Goal: Transaction & Acquisition: Purchase product/service

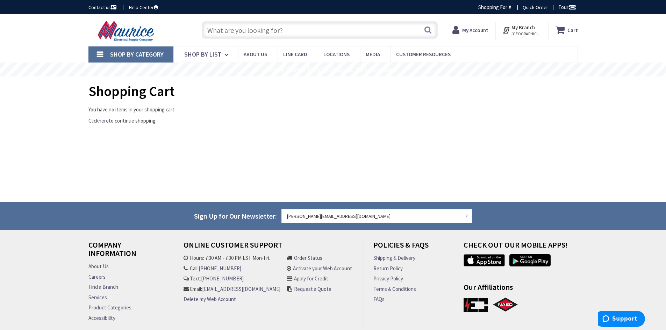
click at [260, 24] on input "text" at bounding box center [320, 29] width 236 height 17
type input "[GEOGRAPHIC_DATA], [STREET_ADDRESS][PERSON_NAME]"
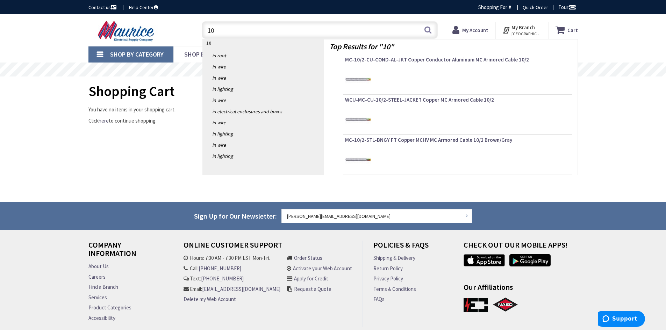
type input "1"
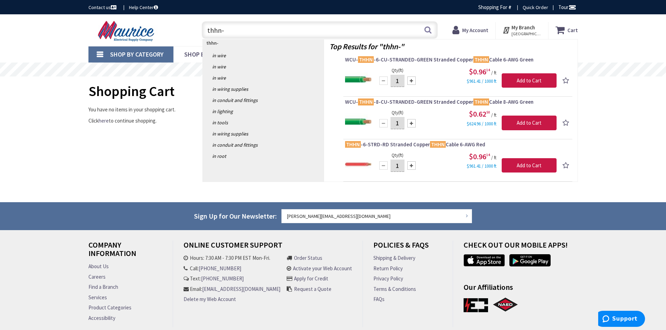
type input "thhn-2"
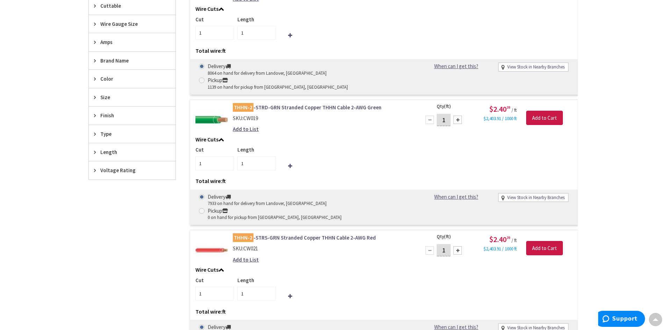
scroll to position [280, 0]
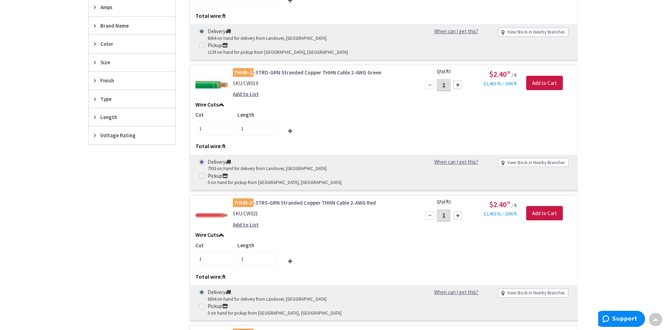
drag, startPoint x: 449, startPoint y: 189, endPoint x: 442, endPoint y: 189, distance: 6.6
click at [442, 209] on input "1" at bounding box center [444, 215] width 14 height 12
type input "40"
click at [469, 200] on div "Qty (ft) 40 Please select a quantity" at bounding box center [446, 213] width 50 height 29
type input "40"
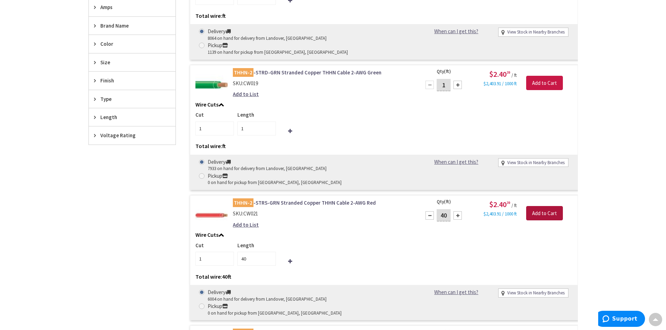
click at [536, 206] on input "Add to Cart" at bounding box center [544, 213] width 37 height 15
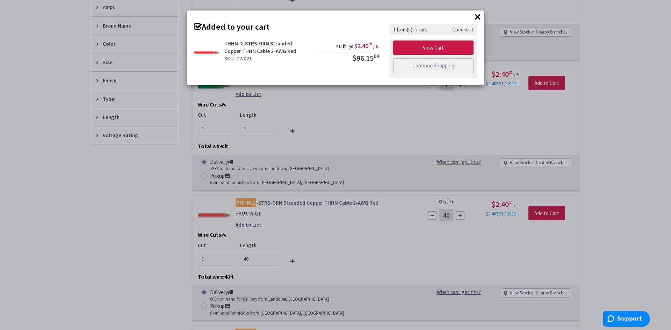
click at [439, 128] on div "× Added to your cart THHN-2-STRS-GRN Stranded Copper THHN Cable 2-AWG Red SKU: …" at bounding box center [335, 165] width 671 height 330
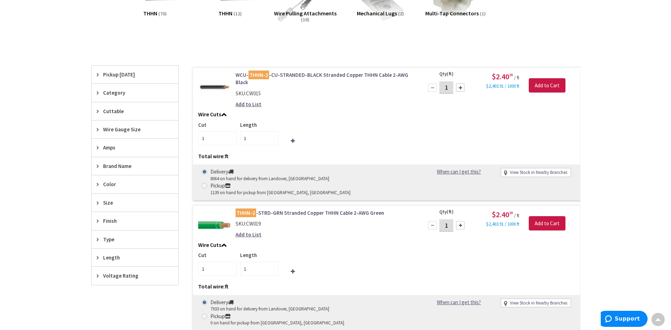
scroll to position [105, 0]
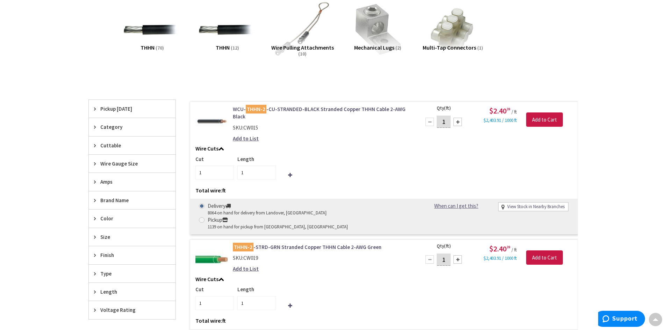
drag, startPoint x: 447, startPoint y: 120, endPoint x: 422, endPoint y: 116, distance: 25.1
click at [435, 120] on div "1" at bounding box center [444, 122] width 42 height 14
type input "40"
click at [536, 125] on input "Add to Cart" at bounding box center [544, 120] width 37 height 15
type input "40"
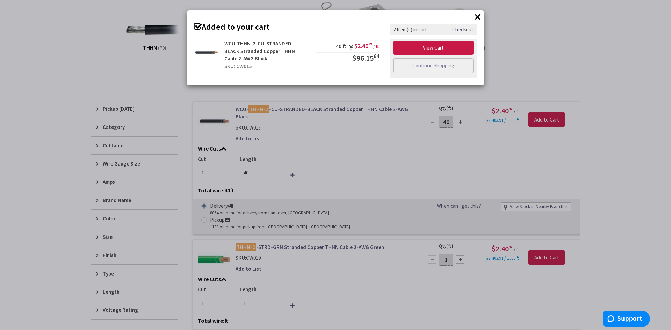
click at [417, 156] on div "× Added to your cart WCU-THHN-2-CU-STRANDED-BLACK Stranded Copper THHN Cable 2-…" at bounding box center [335, 165] width 671 height 330
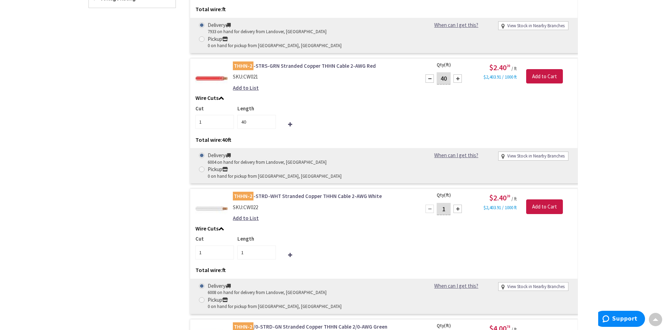
scroll to position [420, 0]
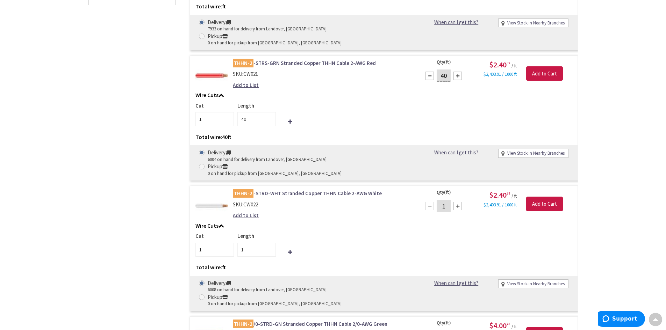
drag, startPoint x: 448, startPoint y: 162, endPoint x: 436, endPoint y: 163, distance: 11.9
click at [436, 199] on div "1" at bounding box center [444, 206] width 42 height 14
type input "40"
click at [539, 197] on input "Add to Cart" at bounding box center [544, 204] width 37 height 15
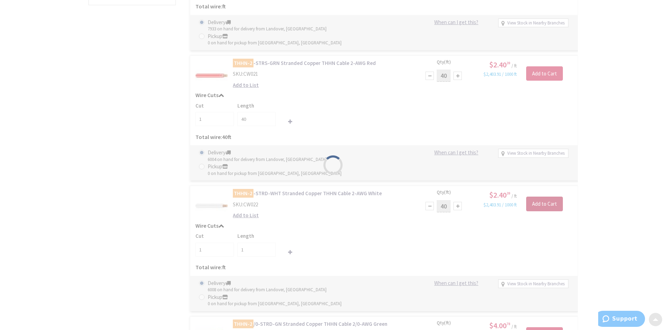
type input "40"
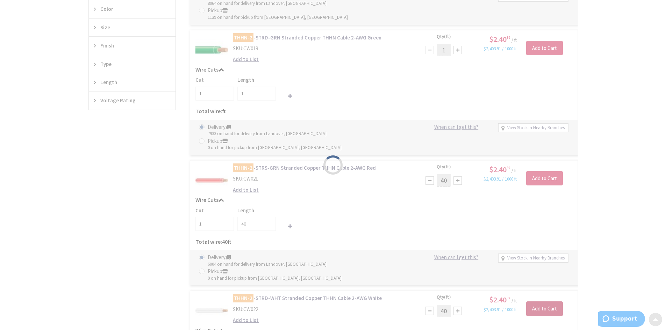
scroll to position [280, 0]
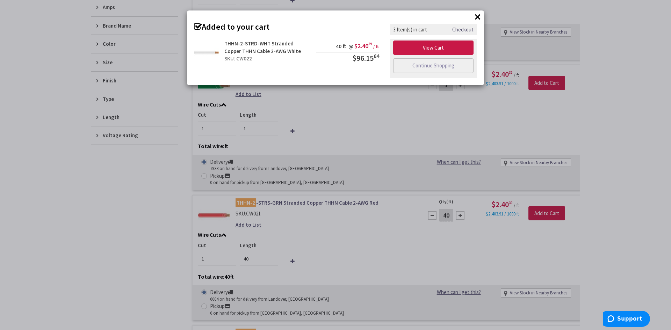
click at [386, 194] on div "× Added to your cart THHN-2-STRD-WHT Stranded Copper THHN Cable 2-AWG White SKU…" at bounding box center [335, 165] width 671 height 330
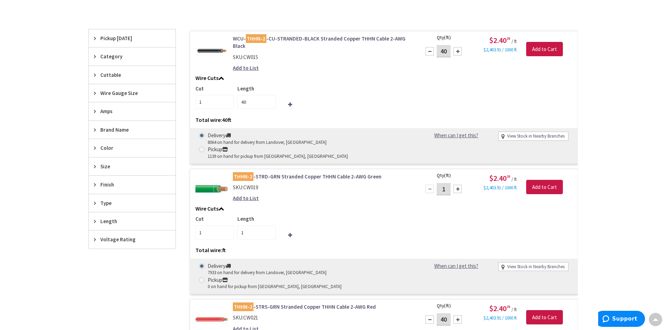
scroll to position [175, 0]
drag, startPoint x: 449, startPoint y: 177, endPoint x: 398, endPoint y: 173, distance: 51.2
click at [406, 174] on form "THHN-2 -STRD-GRN Stranded Copper THHN Cable 2-AWG Green SKU: CW019 Add to List …" at bounding box center [383, 174] width 387 height 0
type input "40"
click at [530, 181] on input "Add to Cart" at bounding box center [544, 188] width 37 height 15
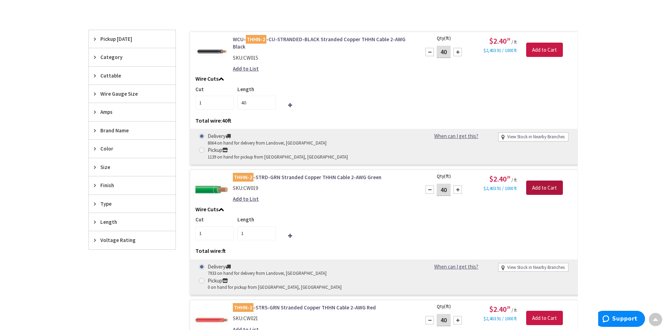
type input "40"
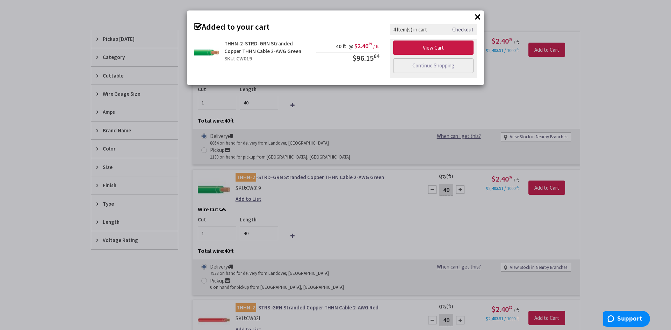
click at [594, 116] on div "× Added to your cart THHN-2-STRD-GRN Stranded Copper THHN Cable 2-AWG Green SKU…" at bounding box center [335, 165] width 671 height 330
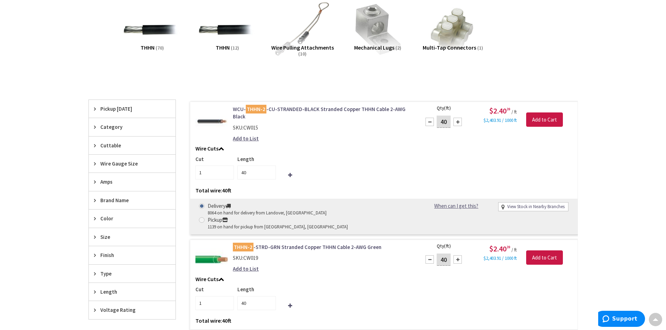
scroll to position [0, 0]
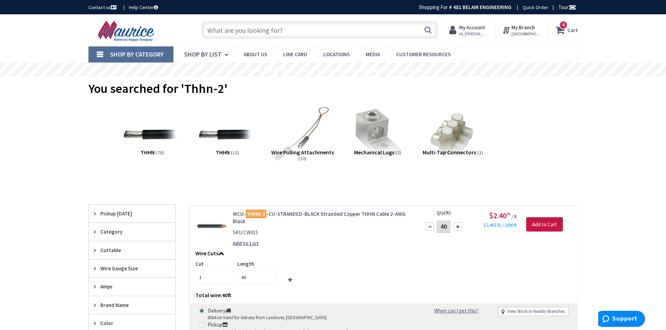
click at [247, 31] on input "text" at bounding box center [320, 29] width 236 height 17
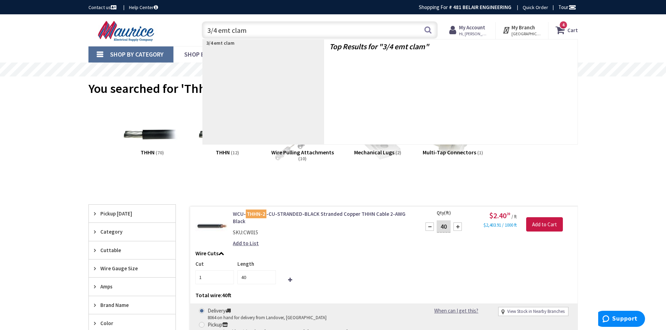
type input "3/4 emt clamp"
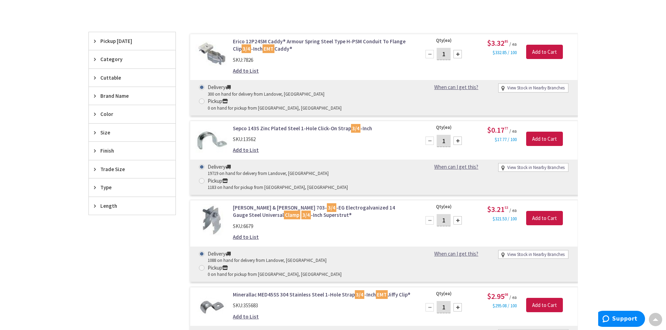
scroll to position [245, 0]
click at [536, 211] on input "Add to Cart" at bounding box center [544, 218] width 37 height 15
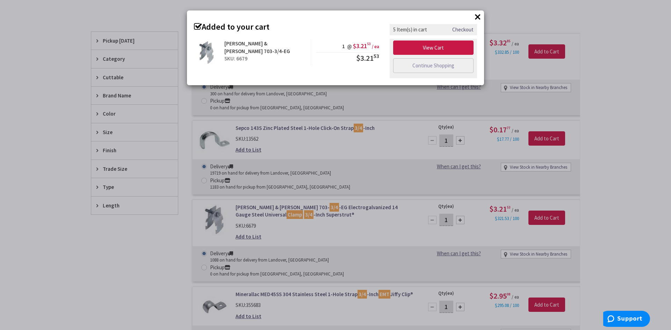
click at [614, 155] on div "× Added to your cart Thomas & Betts 703-3/4-EG SKU: 6679 1 @ $3.21 53 / ea $3.2…" at bounding box center [335, 165] width 671 height 330
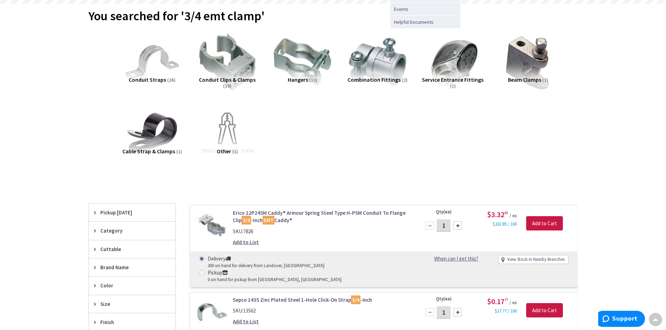
scroll to position [0, 0]
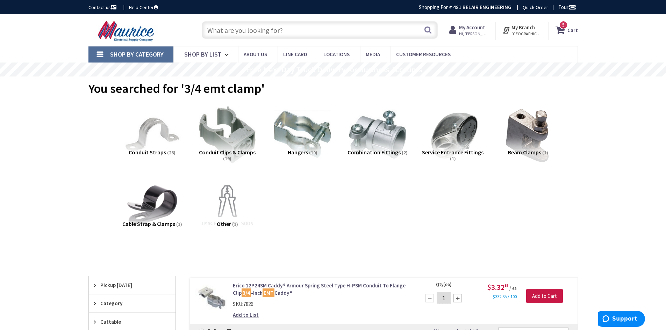
click at [279, 26] on input "text" at bounding box center [320, 29] width 236 height 17
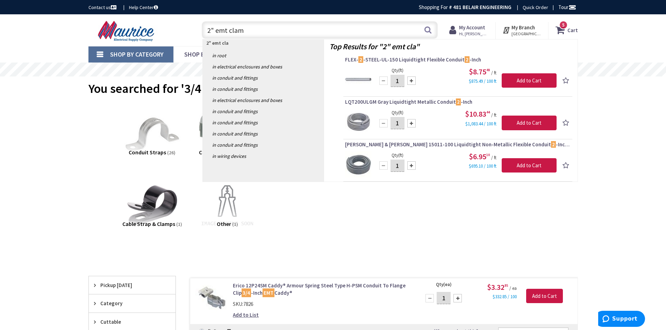
type input "2" emt clamp"
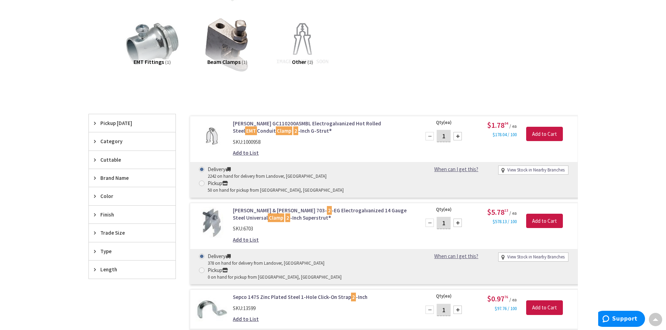
scroll to position [175, 0]
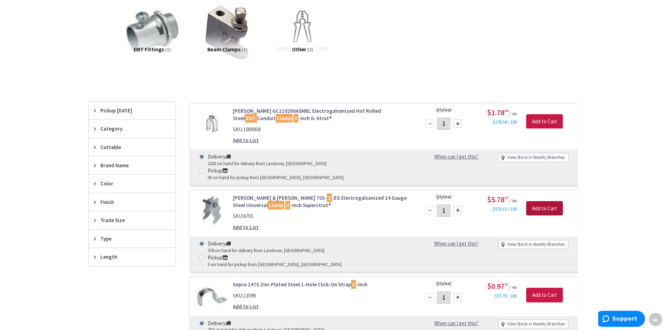
click at [546, 201] on input "Add to Cart" at bounding box center [544, 208] width 37 height 15
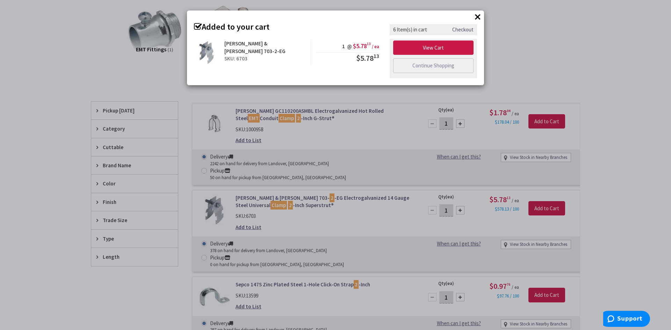
click at [600, 153] on div "× Added to your cart Thomas & Betts 703-2-EG SKU: 6703 1 @ $5.78 13 / ea $5.78 …" at bounding box center [335, 165] width 671 height 330
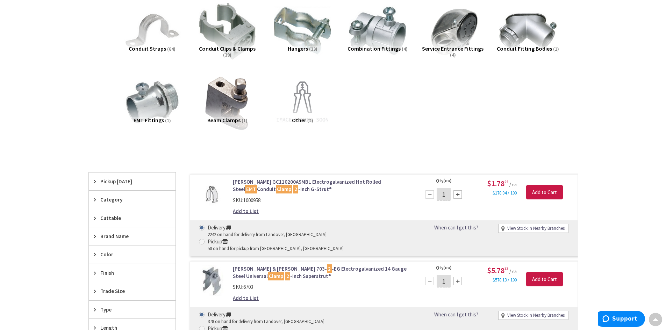
scroll to position [0, 0]
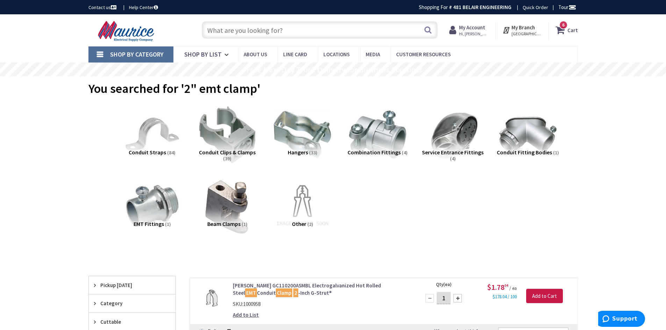
click at [299, 31] on input "text" at bounding box center [320, 29] width 236 height 17
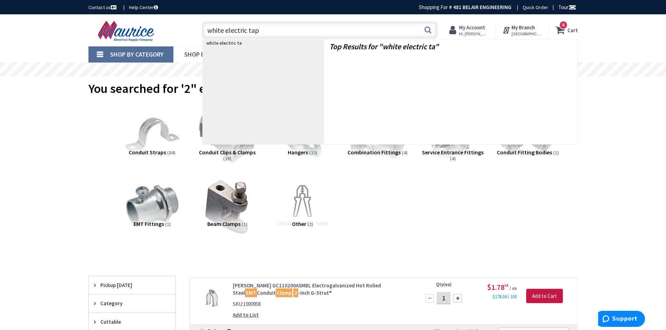
type input "white electric tape"
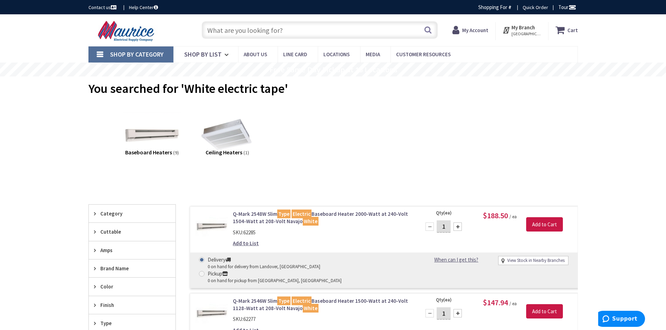
click at [225, 30] on input "text" at bounding box center [320, 29] width 236 height 17
type input "electric tape"
click at [426, 30] on button "Search" at bounding box center [427, 30] width 9 height 16
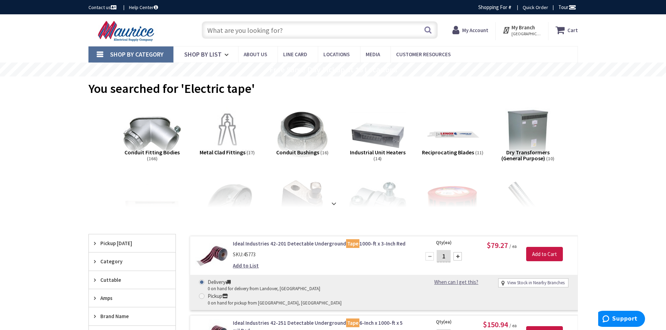
click at [127, 54] on span "Shop By Category" at bounding box center [136, 54] width 53 height 8
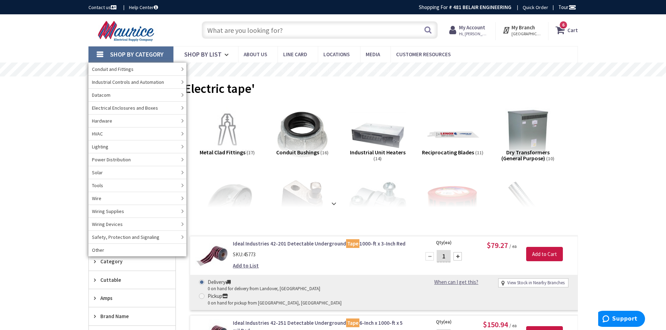
click at [136, 50] on span "Shop By Category" at bounding box center [136, 54] width 53 height 8
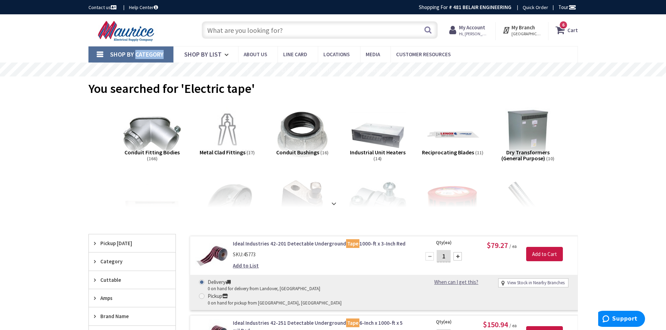
click at [136, 50] on link "Shop By Category" at bounding box center [130, 55] width 85 height 16
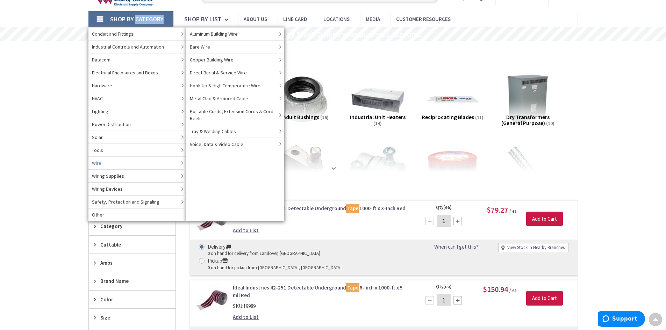
scroll to position [35, 0]
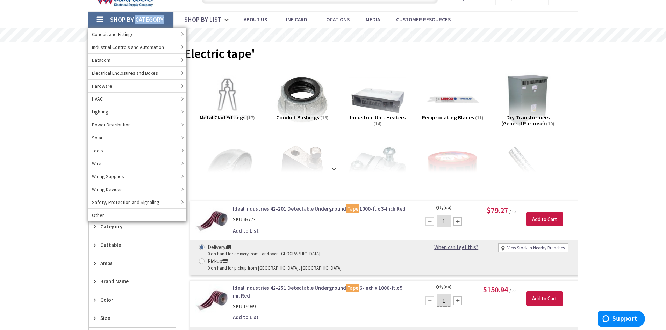
click at [135, 19] on span "Shop By Category" at bounding box center [136, 19] width 53 height 8
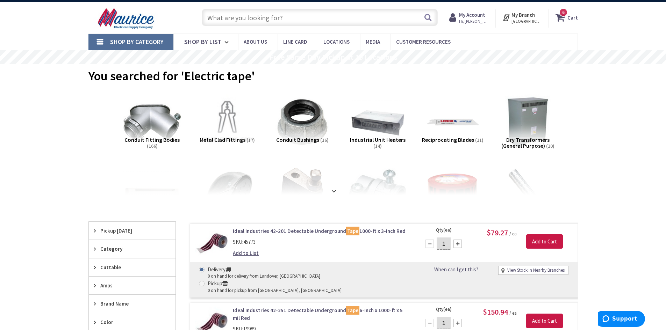
scroll to position [0, 0]
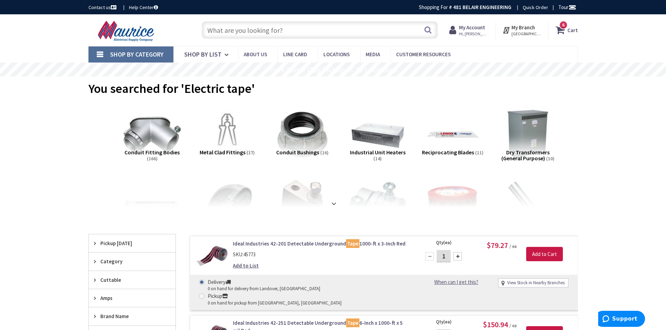
click at [123, 48] on link "Shop By Category" at bounding box center [130, 55] width 85 height 16
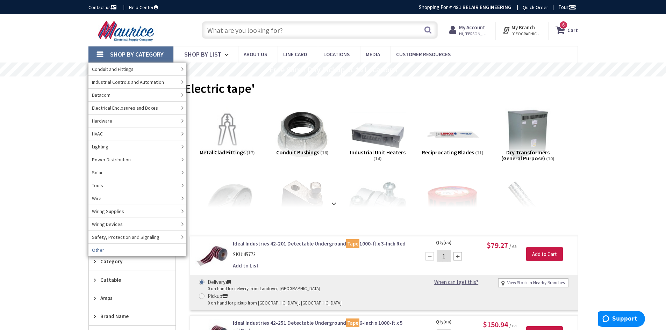
click at [103, 250] on span "Other" at bounding box center [98, 250] width 12 height 7
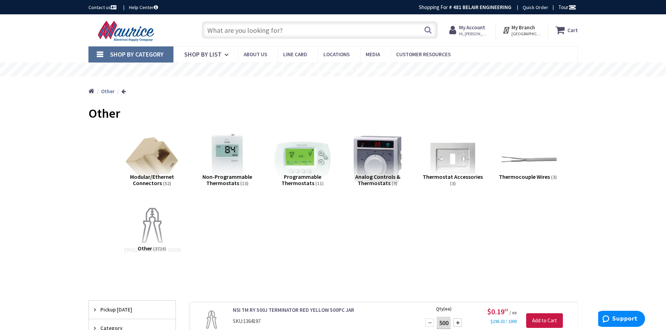
click at [157, 234] on img at bounding box center [151, 230] width 63 height 63
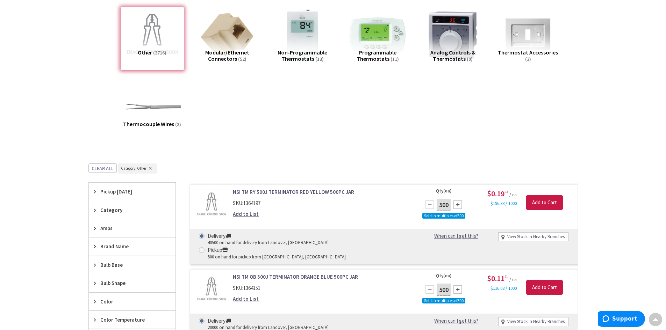
scroll to position [43, 0]
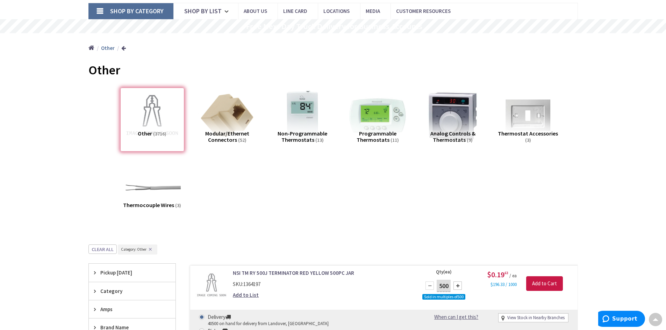
click at [131, 15] on span "Shop By Category" at bounding box center [136, 11] width 53 height 8
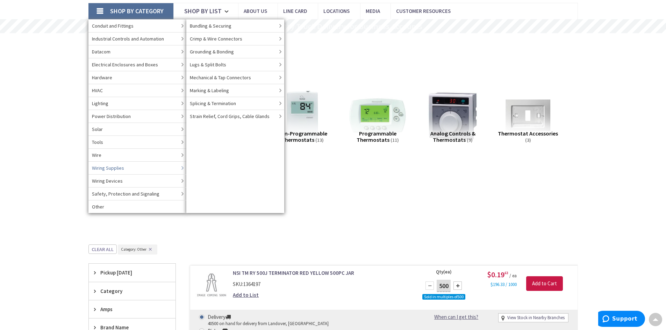
click at [109, 169] on span "Wiring Supplies" at bounding box center [108, 168] width 32 height 7
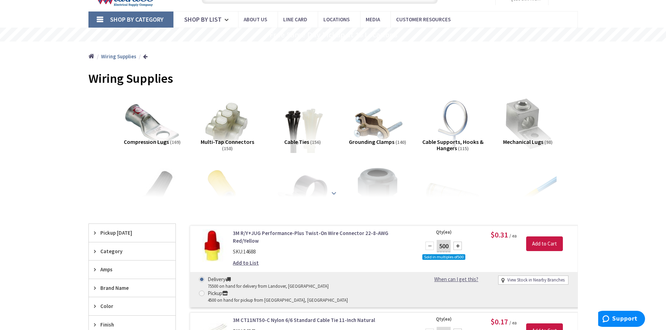
click at [336, 191] on strong at bounding box center [334, 194] width 8 height 8
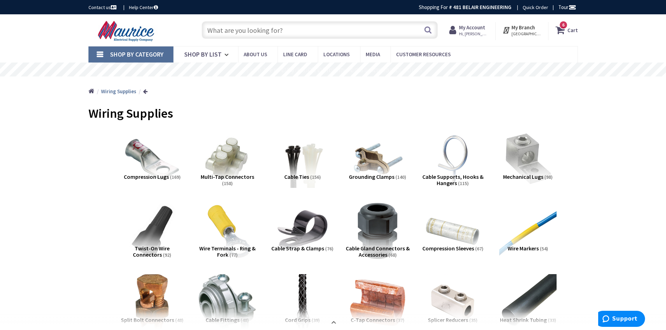
click at [114, 55] on span "Shop By Category" at bounding box center [136, 54] width 53 height 8
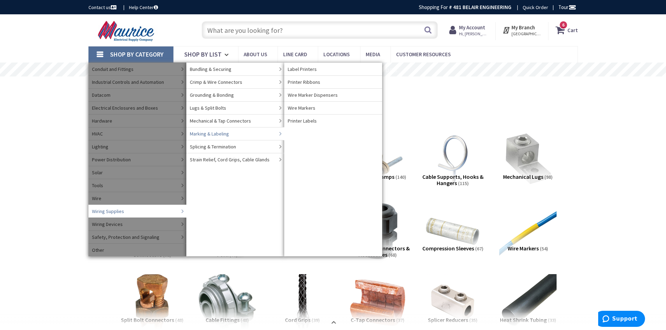
click at [216, 133] on span "Marking & Labeling" at bounding box center [209, 133] width 39 height 7
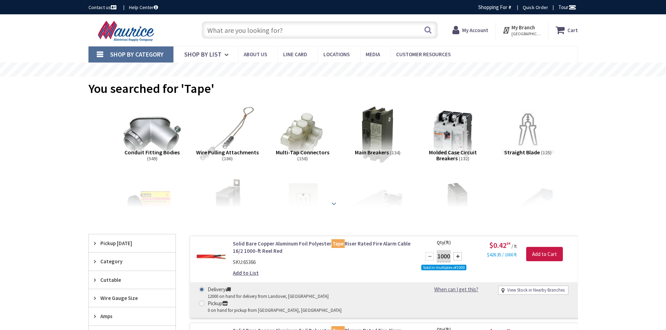
click at [330, 204] on strong at bounding box center [334, 204] width 8 height 8
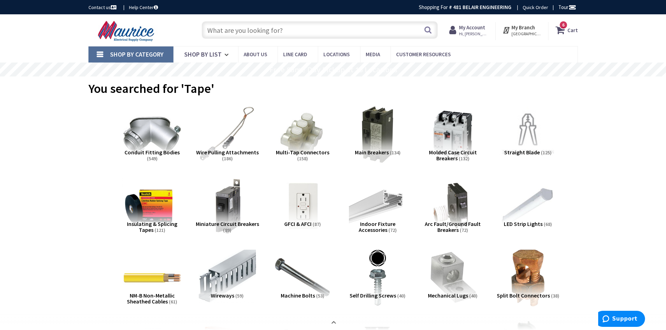
click at [163, 199] on img at bounding box center [151, 206] width 63 height 63
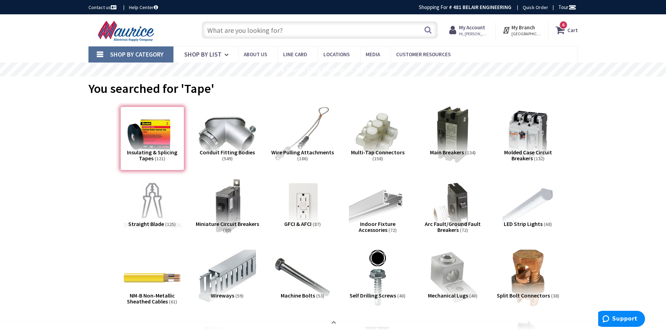
scroll to position [1339, 0]
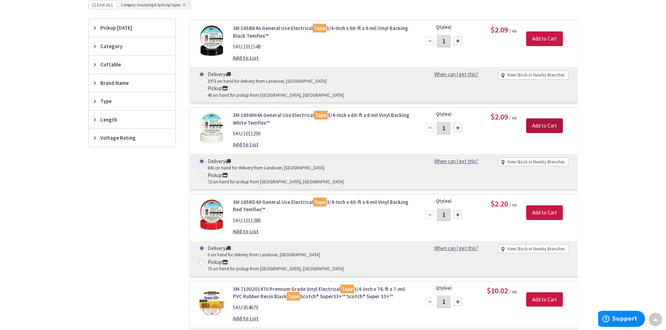
click at [538, 119] on input "Add to Cart" at bounding box center [544, 126] width 37 height 15
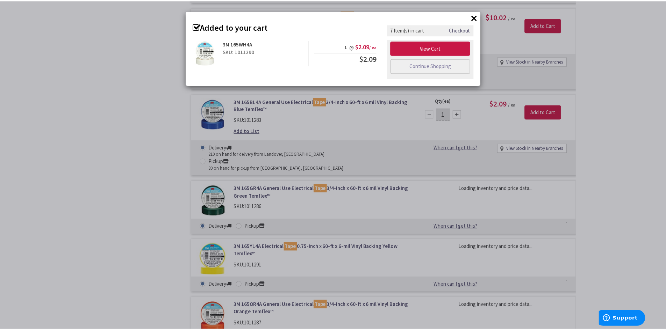
scroll to position [1618, 0]
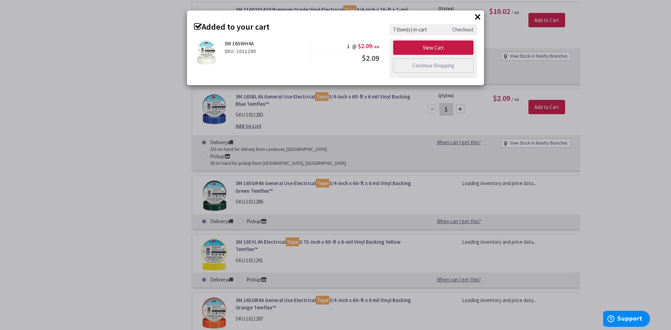
click at [85, 178] on div "× Added to your cart 3M 165WH4A SKU: 1011290 1 @ $2.09 / ea $2.09" at bounding box center [335, 165] width 671 height 330
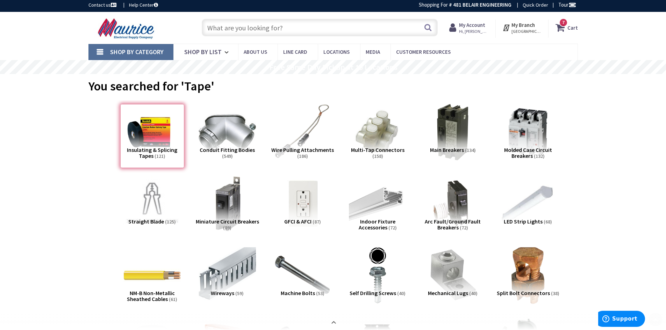
scroll to position [0, 0]
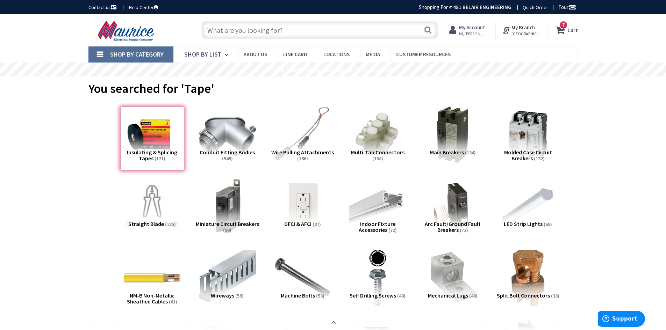
click at [238, 30] on input "text" at bounding box center [320, 29] width 236 height 17
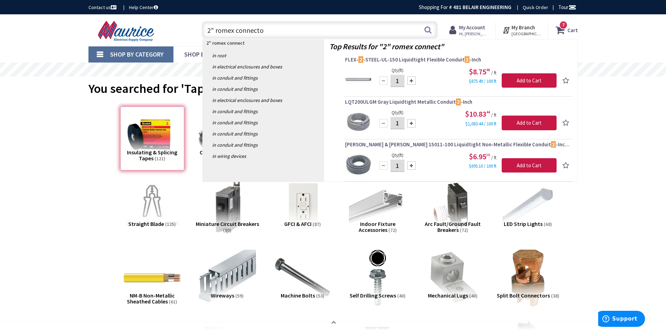
type input "2" romex connector"
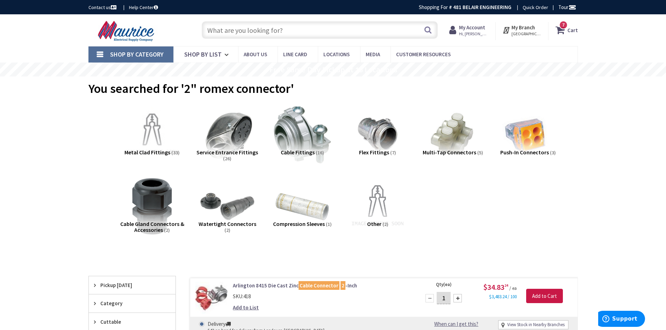
click at [259, 28] on input "text" at bounding box center [320, 29] width 236 height 17
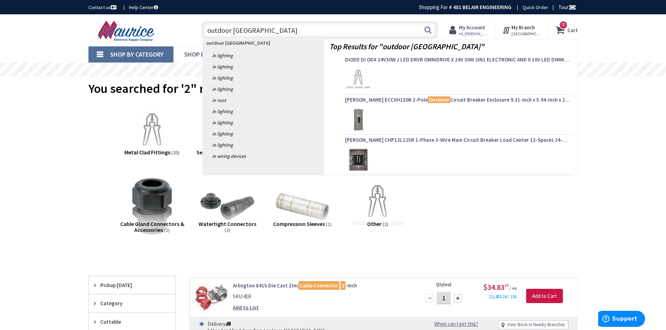
type input "outdoor romex"
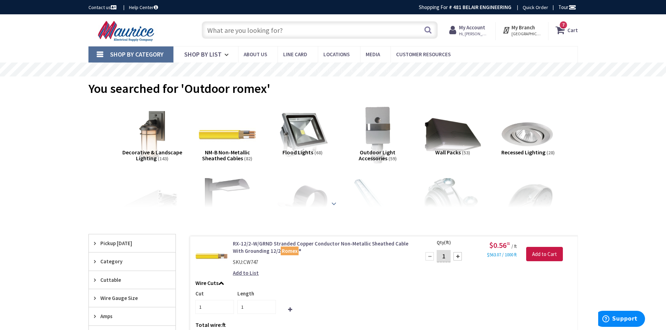
click at [328, 203] on div at bounding box center [333, 188] width 455 height 38
click at [332, 202] on strong at bounding box center [334, 204] width 8 height 8
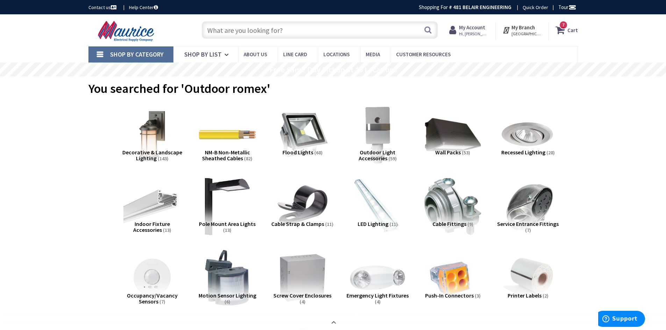
click at [102, 50] on link "Shop By Category" at bounding box center [130, 55] width 85 height 16
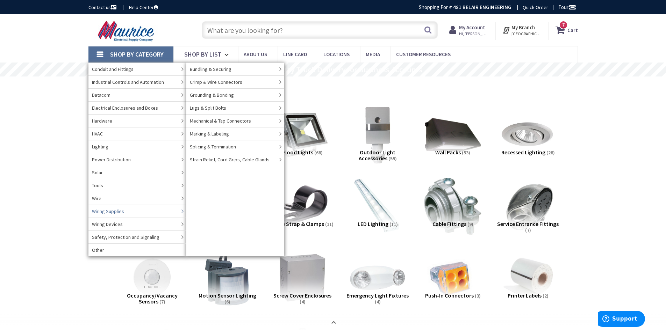
click at [122, 211] on span "Wiring Supplies" at bounding box center [108, 211] width 32 height 7
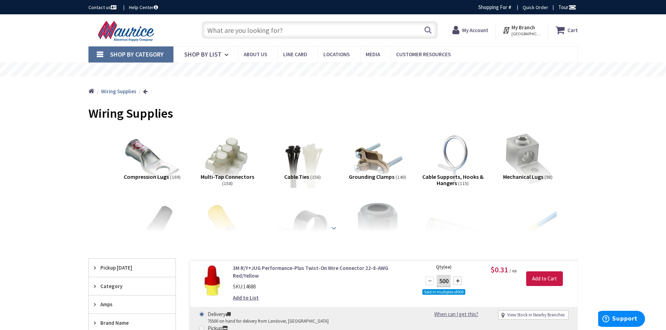
click at [337, 228] on strong at bounding box center [334, 228] width 8 height 8
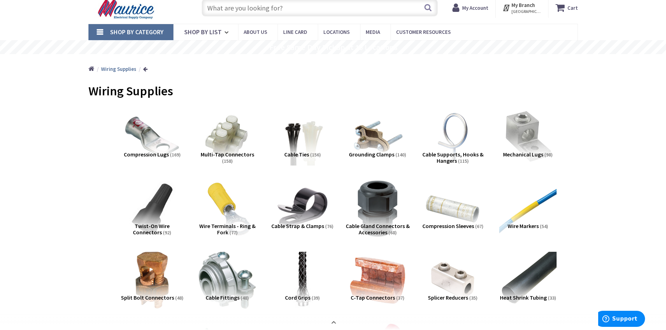
scroll to position [35, 0]
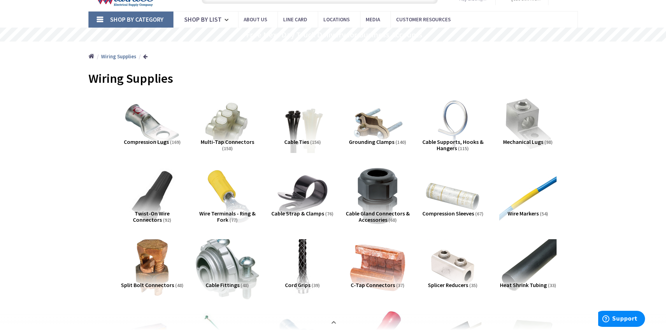
click at [213, 263] on img at bounding box center [226, 267] width 63 height 63
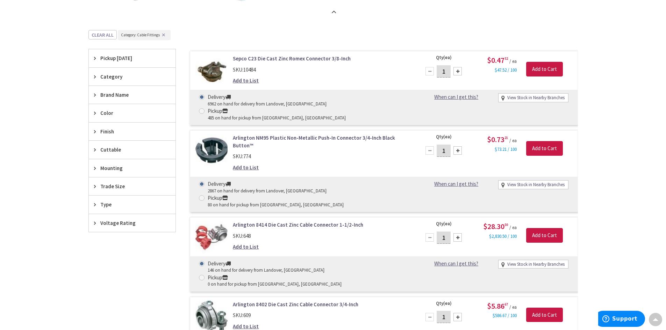
scroll to position [744, 0]
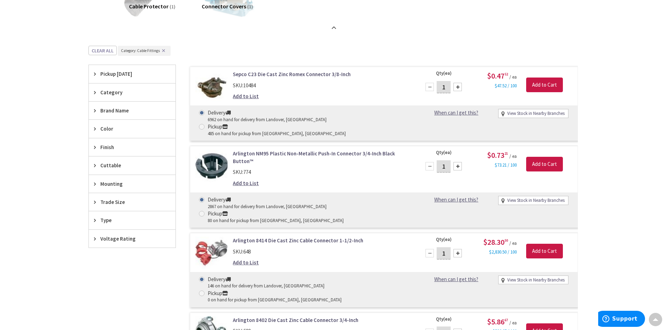
click at [107, 204] on span "Trade Size" at bounding box center [128, 202] width 57 height 7
click at [112, 287] on button "Show more" at bounding box center [132, 287] width 87 height 12
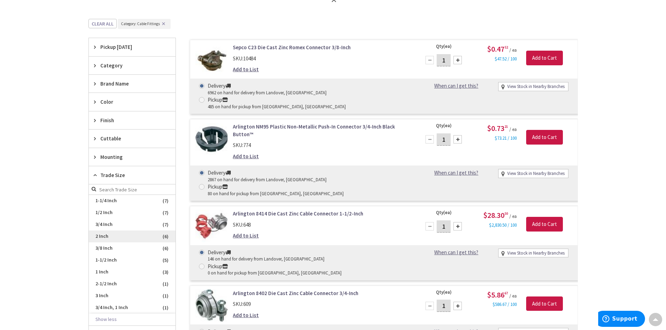
scroll to position [779, 0]
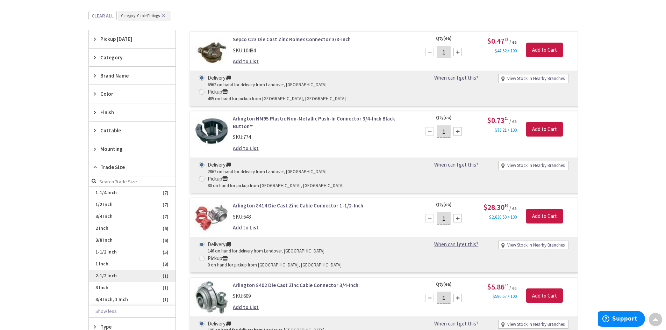
click at [108, 277] on span "2-1/2 Inch" at bounding box center [132, 276] width 87 height 12
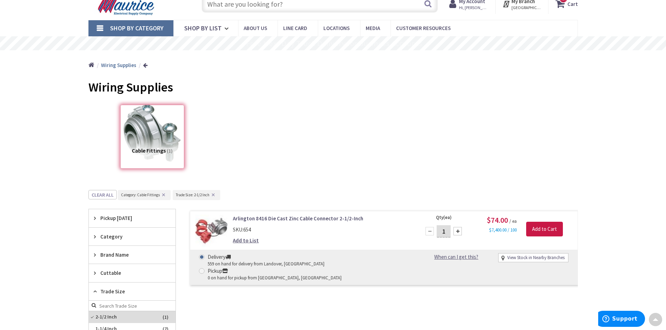
scroll to position [0, 0]
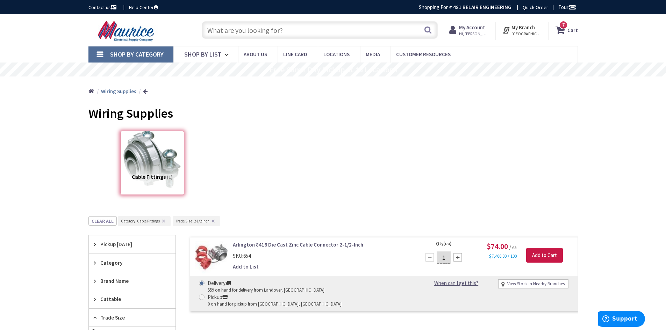
click at [114, 52] on span "Shop By Category" at bounding box center [136, 54] width 53 height 8
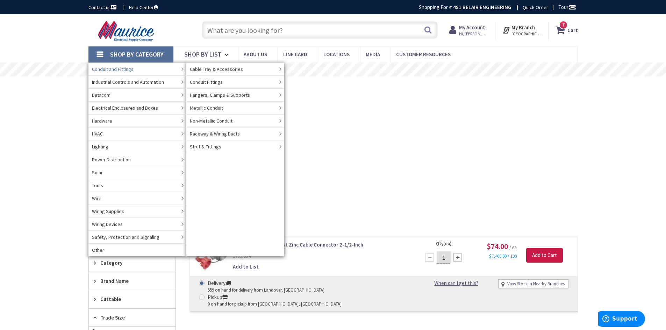
click at [114, 69] on span "Conduit and Fittings" at bounding box center [113, 69] width 42 height 7
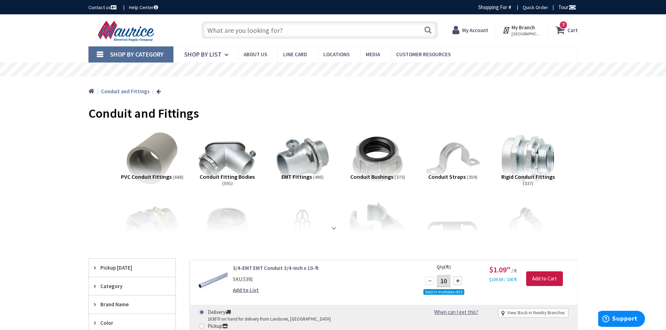
click at [334, 226] on strong at bounding box center [334, 228] width 8 height 8
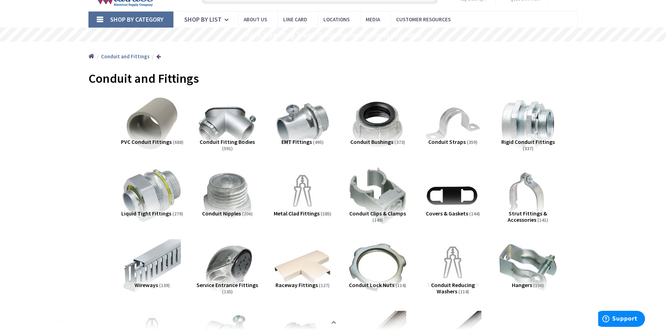
click at [138, 191] on img at bounding box center [151, 195] width 63 height 63
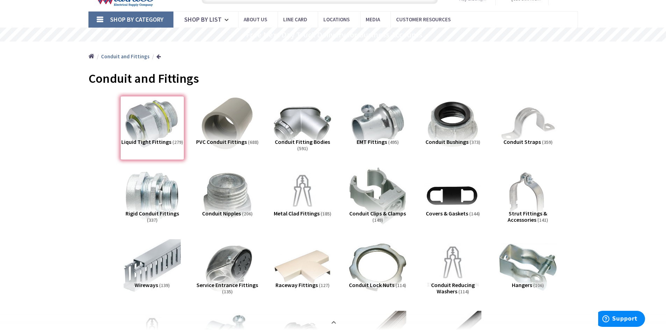
scroll to position [790, 0]
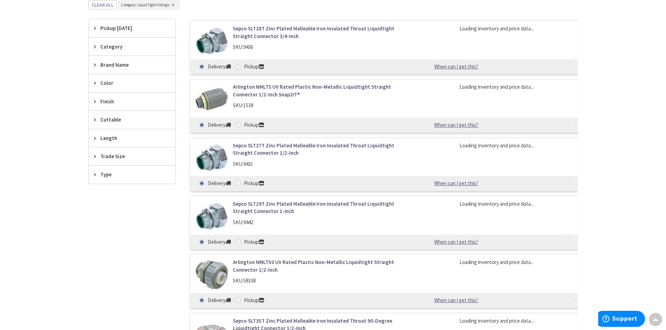
click at [115, 153] on span "Trade Size" at bounding box center [128, 156] width 57 height 7
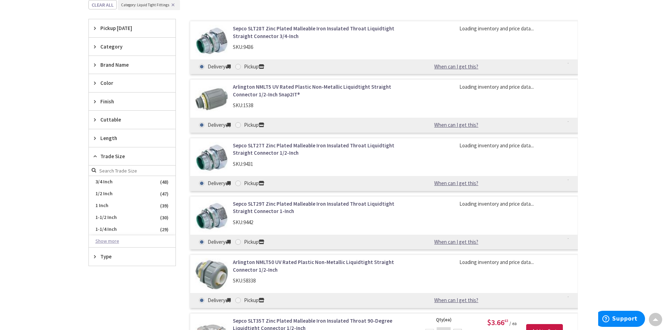
click at [114, 242] on button "Show more" at bounding box center [132, 242] width 87 height 12
click at [114, 245] on span "2 Inch" at bounding box center [132, 242] width 87 height 12
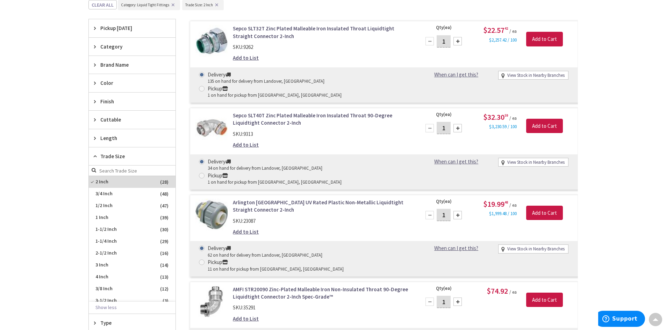
scroll to position [540, 0]
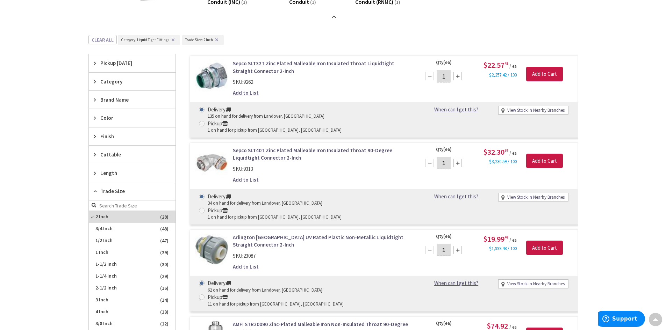
click at [459, 77] on div at bounding box center [457, 76] width 8 height 8
type input "2"
click at [555, 72] on input "Add to Cart" at bounding box center [544, 74] width 37 height 15
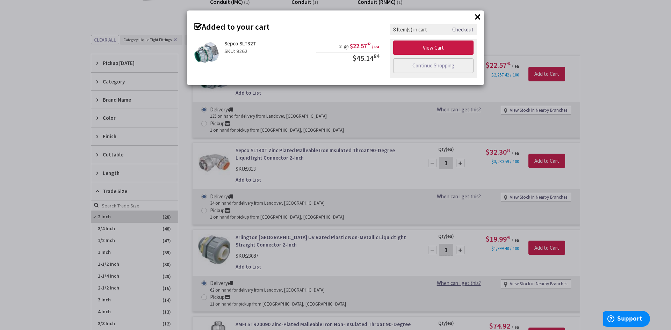
click at [587, 50] on div "× Added to your cart Sepco SLT32T SKU: 9262 2 @ $22.57 42 / ea $45.14 84" at bounding box center [335, 165] width 671 height 330
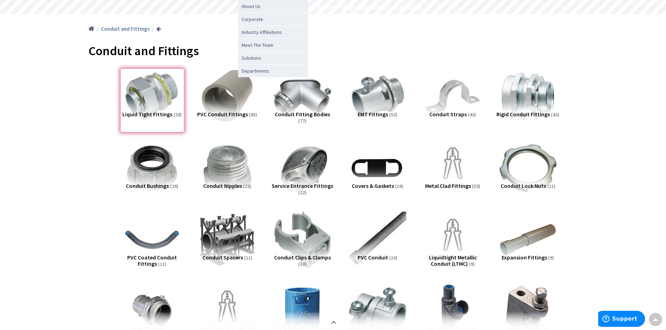
scroll to position [0, 0]
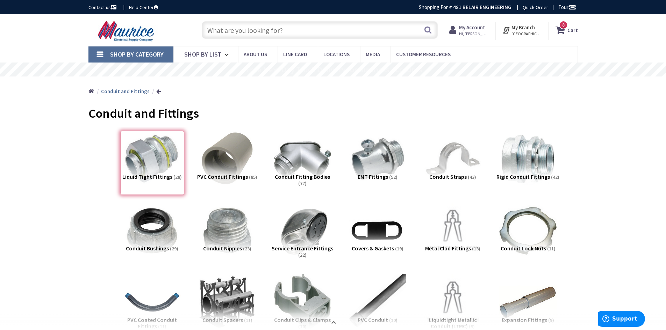
click at [244, 32] on input "text" at bounding box center [320, 29] width 236 height 17
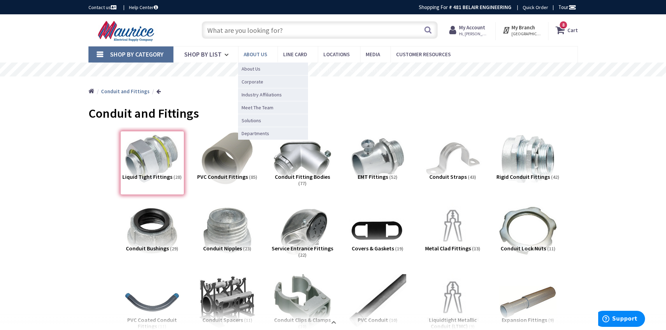
type input "3"
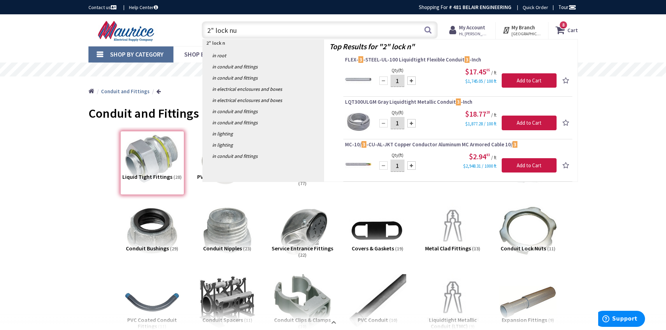
type input "2" lock nut"
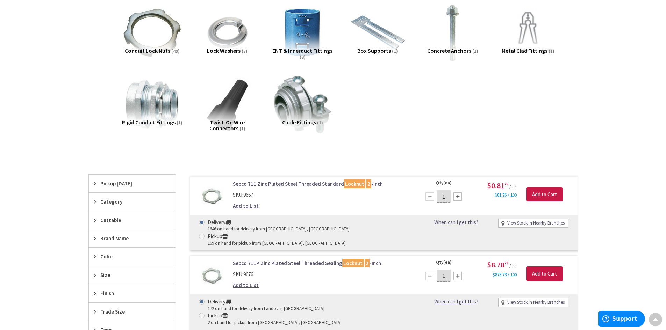
scroll to position [105, 0]
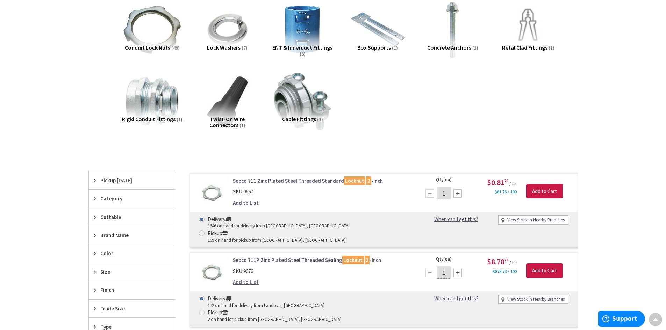
click at [457, 194] on div at bounding box center [457, 194] width 8 height 8
type input "2"
click at [534, 190] on input "Add to Cart" at bounding box center [544, 191] width 37 height 15
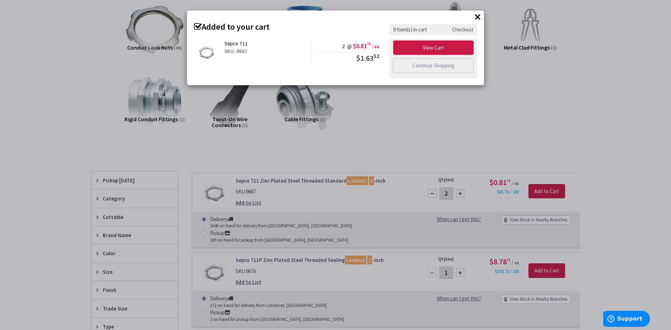
click at [443, 141] on div "× Added to your cart Sepco 711 SKU: 9667 2 @ $0.81 76 / ea $1.63 52" at bounding box center [335, 165] width 671 height 330
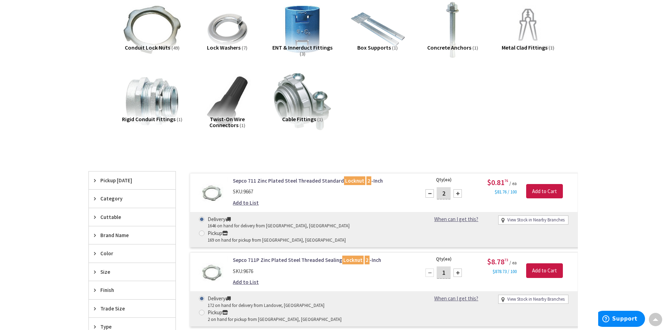
scroll to position [0, 0]
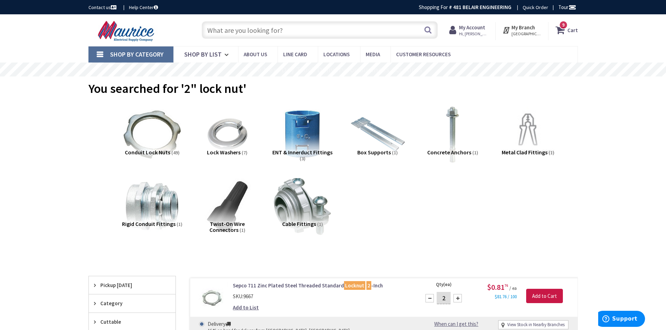
drag, startPoint x: 265, startPoint y: 35, endPoint x: 252, endPoint y: 75, distance: 41.6
click at [265, 35] on input "text" at bounding box center [320, 29] width 236 height 17
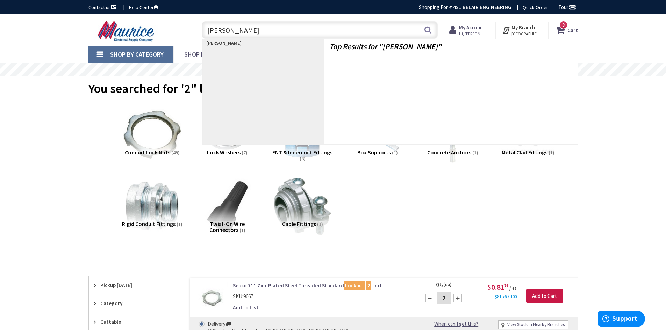
type input "kenny clamp"
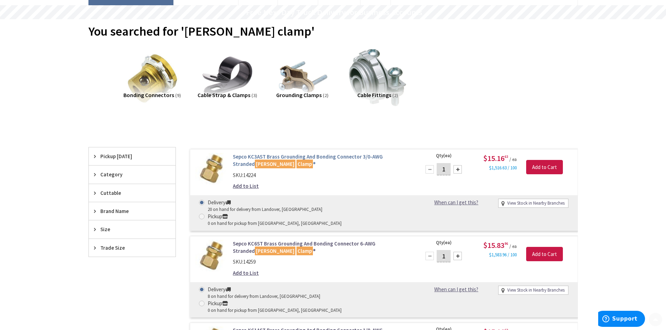
scroll to position [70, 0]
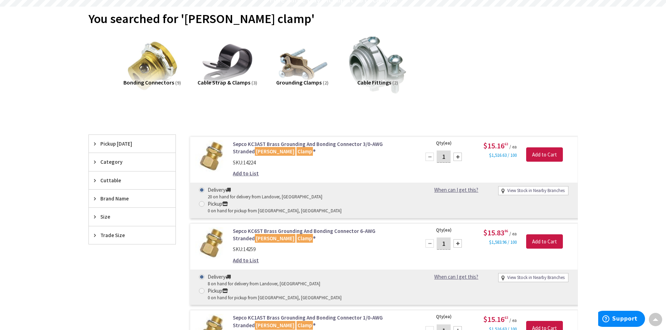
click at [108, 217] on span "Size" at bounding box center [128, 216] width 57 height 7
click at [109, 214] on span "Size" at bounding box center [128, 216] width 57 height 7
click at [108, 233] on span "Trade Size" at bounding box center [128, 235] width 57 height 7
click at [109, 234] on span "Trade Size" at bounding box center [128, 235] width 57 height 7
click at [109, 217] on span "Size" at bounding box center [128, 216] width 57 height 7
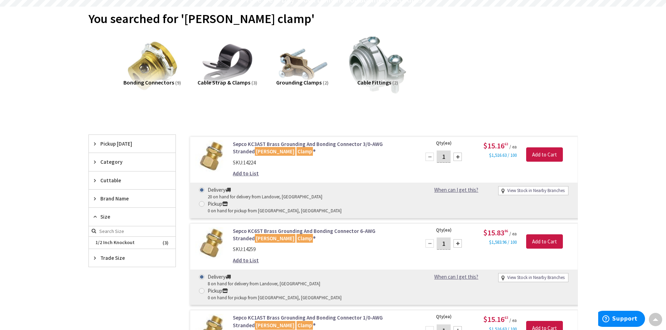
click at [109, 217] on span "Size" at bounding box center [128, 216] width 57 height 7
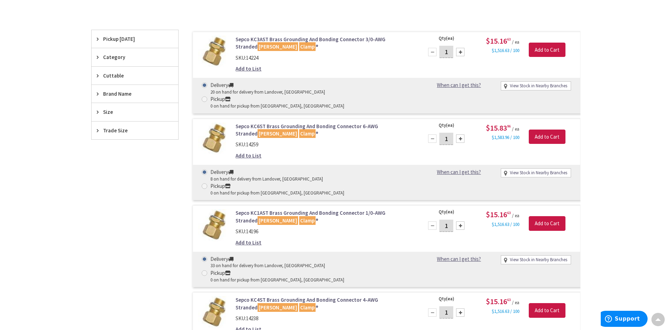
scroll to position [210, 0]
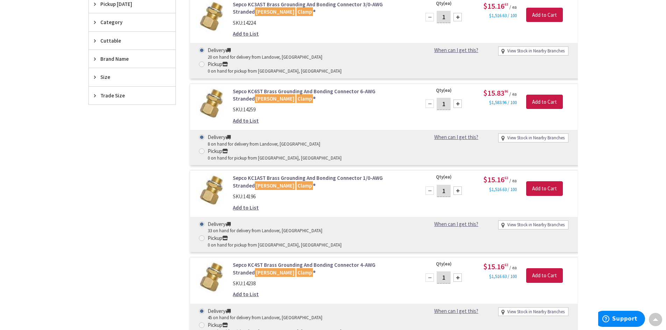
click at [458, 274] on div at bounding box center [457, 278] width 8 height 8
type input "2"
click at [537, 269] on input "Add to Cart" at bounding box center [544, 276] width 37 height 15
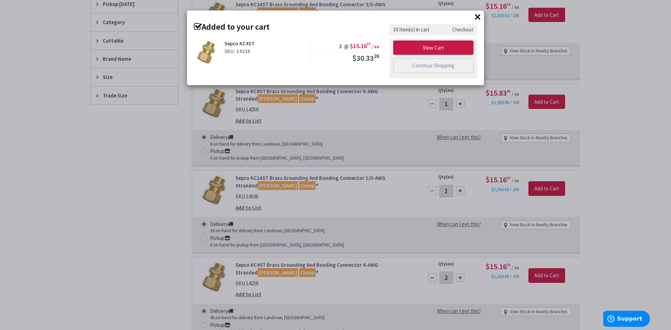
click at [122, 160] on div "× Added to your cart Sepco KC4ST SKU: 14238 2 @ $15.16 63 / ea $30.33 26" at bounding box center [335, 165] width 671 height 330
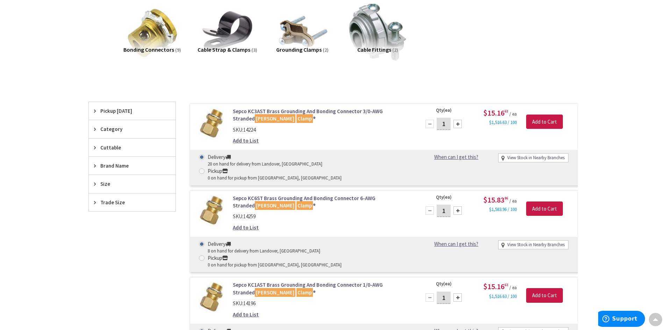
scroll to position [0, 0]
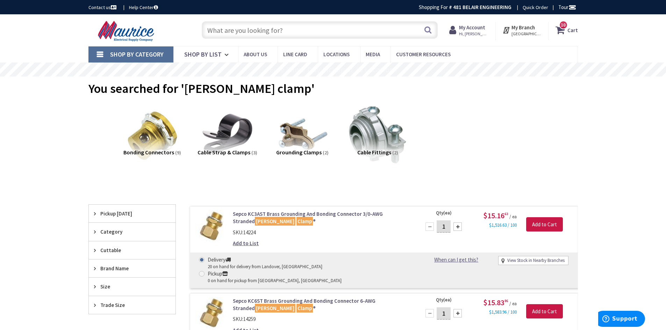
click at [305, 30] on input "text" at bounding box center [320, 29] width 236 height 17
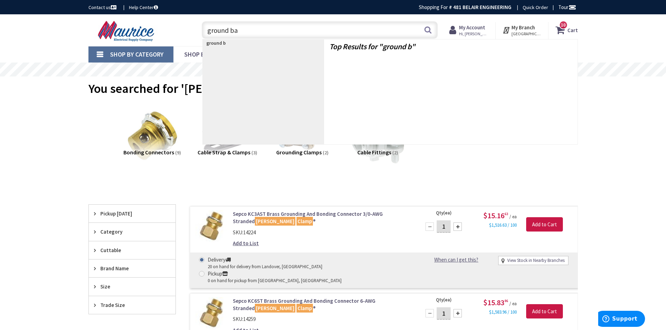
type input "ground bar"
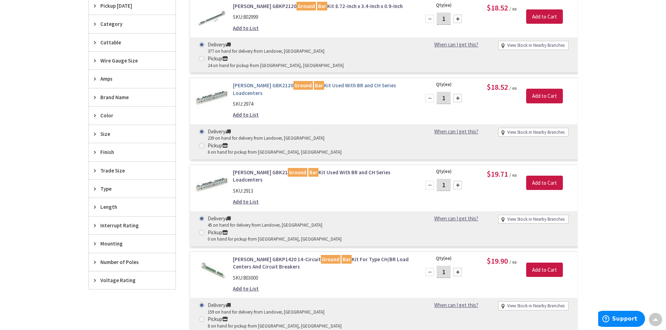
scroll to position [245, 0]
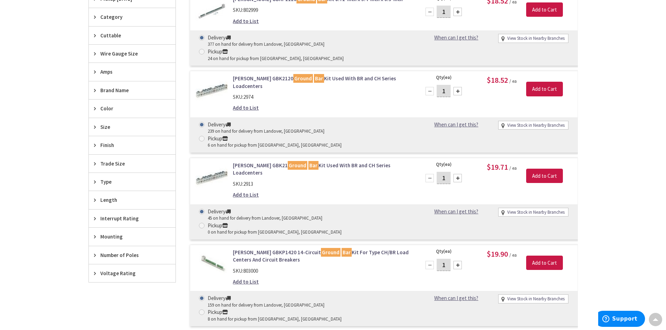
click at [124, 253] on span "Number of Poles" at bounding box center [128, 255] width 57 height 7
click at [111, 161] on span "Trade Size" at bounding box center [128, 163] width 57 height 7
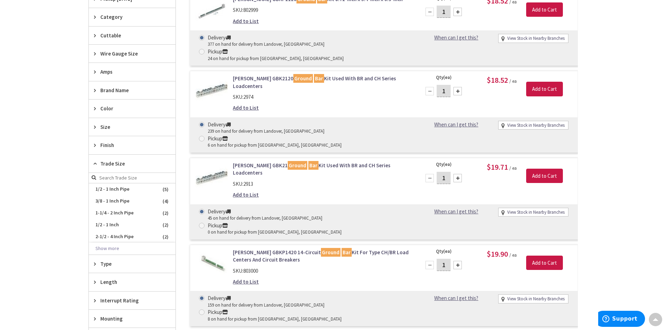
click at [111, 161] on span "Trade Size" at bounding box center [128, 163] width 57 height 7
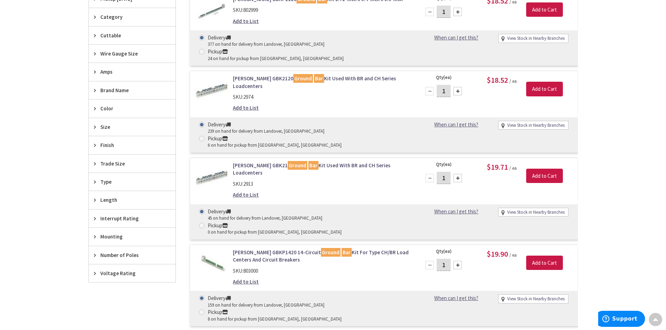
click at [105, 122] on div "Size" at bounding box center [132, 127] width 87 height 18
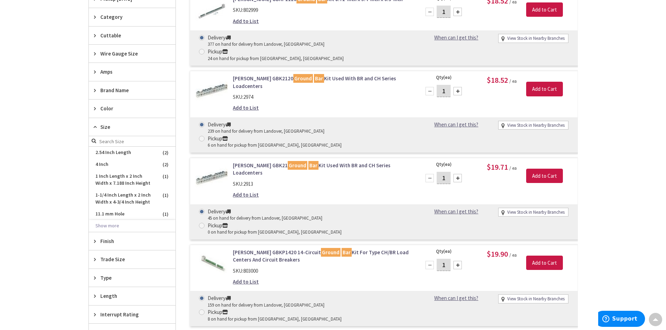
click at [108, 122] on div "Size" at bounding box center [132, 127] width 87 height 18
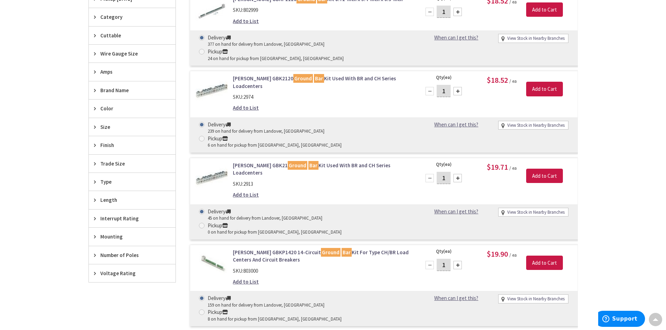
click at [113, 58] on div "Wire Gauge Size" at bounding box center [132, 54] width 87 height 18
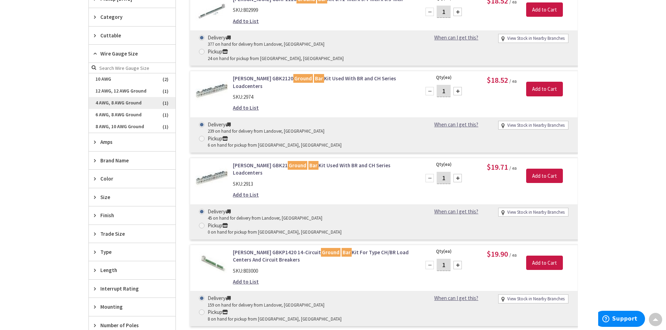
click at [117, 104] on span "4 AWG, 8 AWG Ground" at bounding box center [132, 103] width 87 height 12
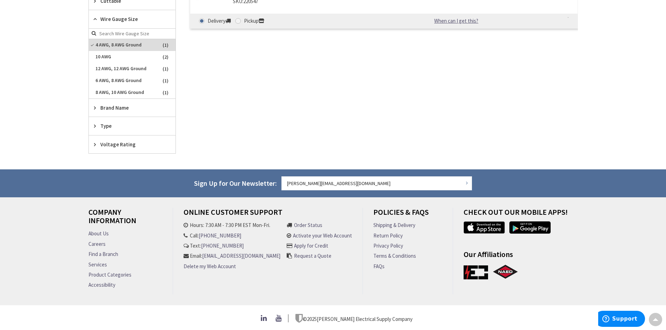
scroll to position [203, 0]
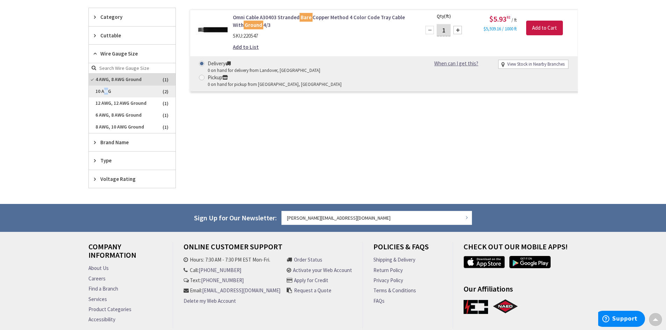
click at [106, 88] on span "10 AWG" at bounding box center [132, 92] width 87 height 12
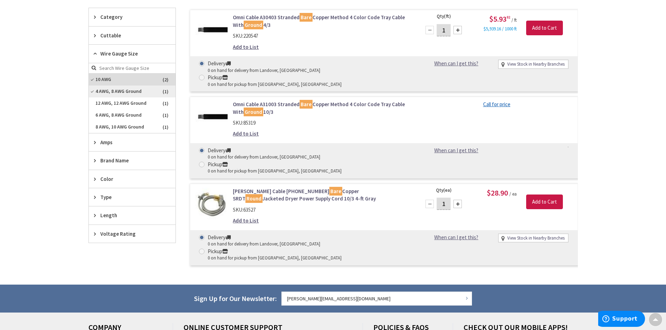
click at [102, 94] on span "4 AWG, 8 AWG Ground" at bounding box center [132, 92] width 87 height 12
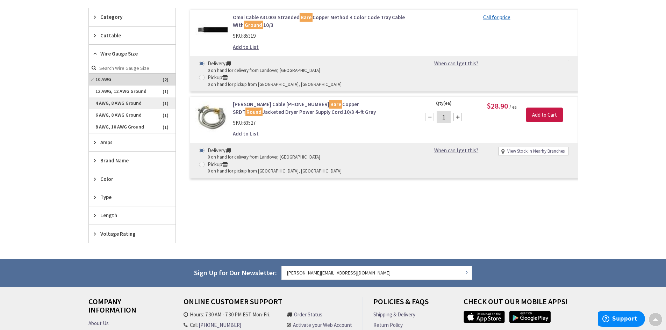
click at [103, 101] on span "4 AWG, 8 AWG Ground" at bounding box center [132, 104] width 87 height 12
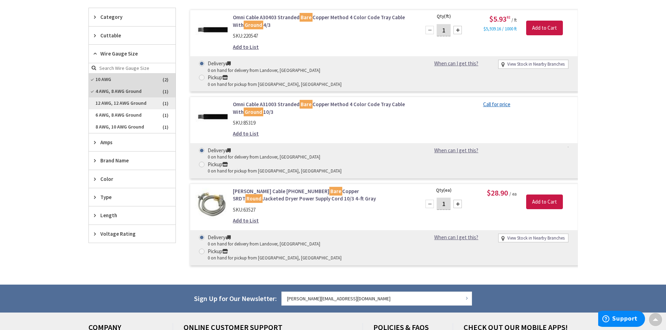
click at [105, 103] on span "12 AWG, 12 AWG Ground" at bounding box center [132, 104] width 87 height 12
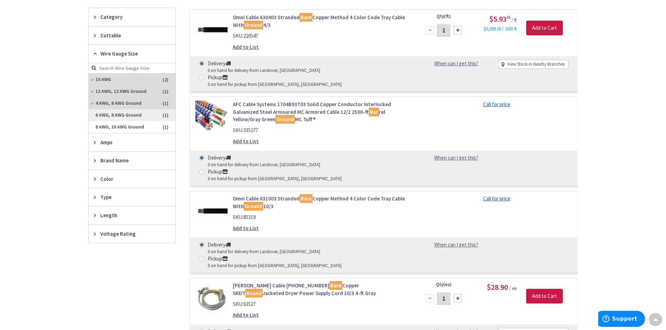
click at [107, 114] on span "6 AWG, 8 AWG Ground" at bounding box center [132, 115] width 87 height 12
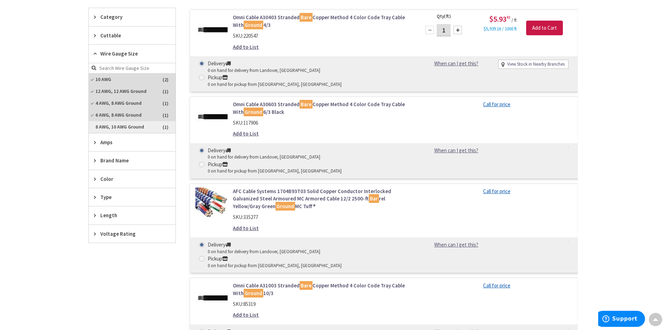
click at [108, 125] on span "8 AWG, 10 AWG Ground" at bounding box center [132, 127] width 87 height 12
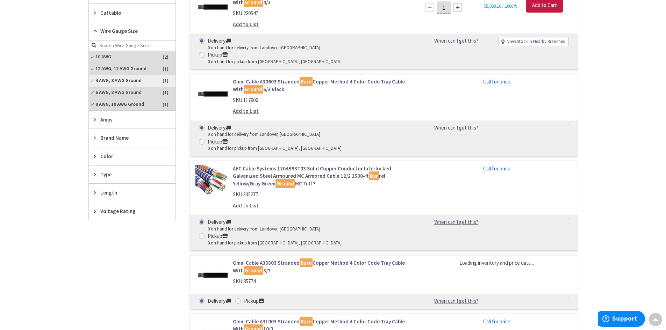
scroll to position [238, 0]
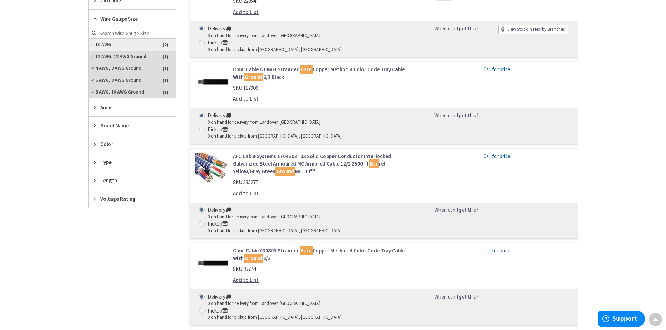
click at [119, 48] on span "10 AWG" at bounding box center [132, 45] width 87 height 12
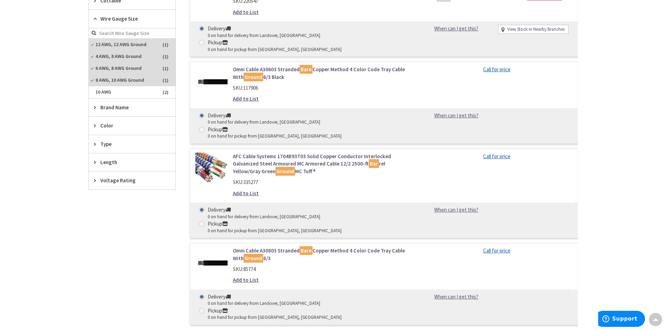
click at [119, 48] on span "12 AWG, 12 AWG Ground" at bounding box center [132, 45] width 87 height 12
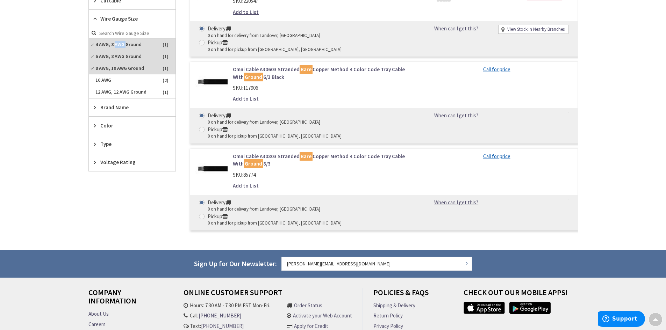
click at [119, 48] on span "4 AWG, 8 AWG Ground" at bounding box center [132, 45] width 87 height 12
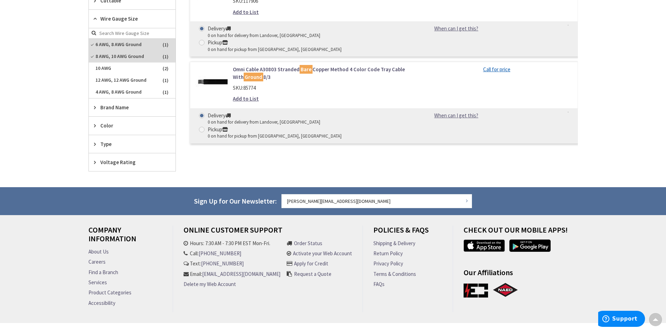
click at [119, 48] on span "6 AWG, 8 AWG Ground" at bounding box center [132, 45] width 87 height 12
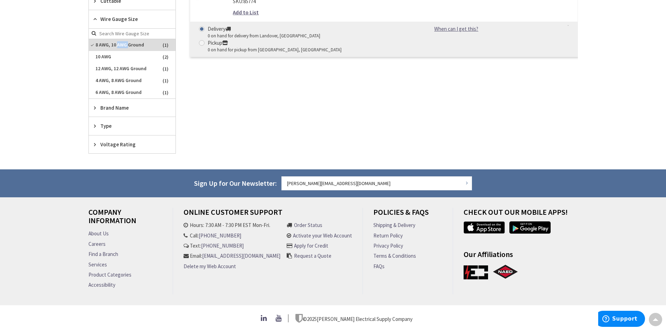
click at [119, 48] on span "8 AWG, 10 AWG Ground" at bounding box center [132, 45] width 87 height 12
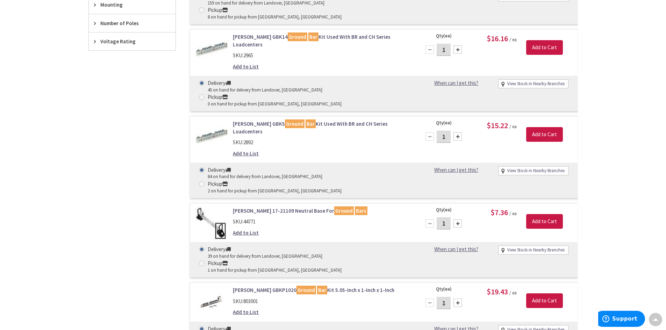
scroll to position [559, 0]
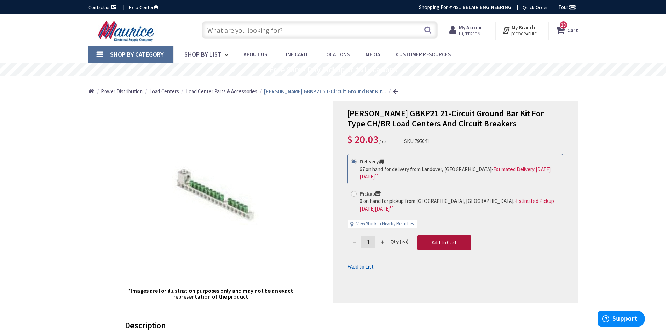
click at [438, 240] on span "Add to Cart" at bounding box center [444, 243] width 25 height 7
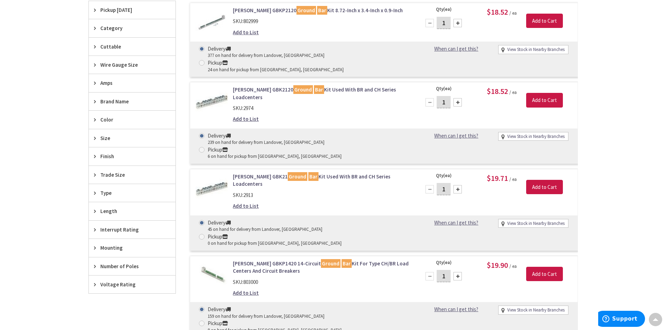
scroll to position [174, 0]
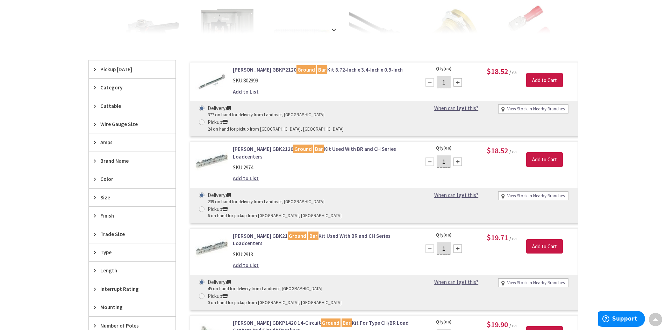
click at [311, 71] on link "Eaton GBKP2120 Ground Bar Kit 8.72-Inch x 3.4-Inch x 0.9-Inch" at bounding box center [322, 69] width 178 height 7
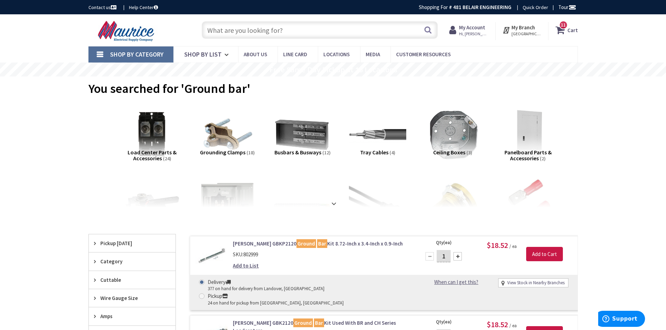
click at [564, 27] on span "11" at bounding box center [563, 25] width 5 height 6
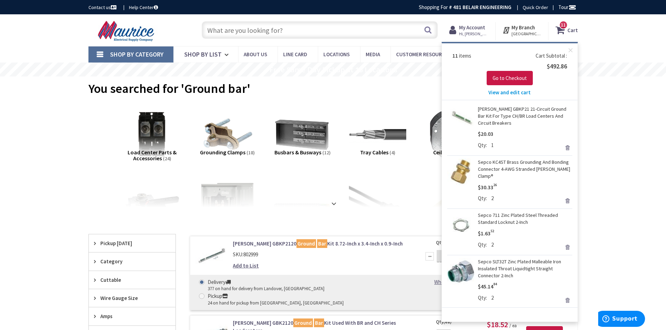
click at [480, 113] on link "[PERSON_NAME] GBKP21 21-Circuit Ground Bar Kit For Type CH/BR Load Centers And …" at bounding box center [525, 116] width 94 height 21
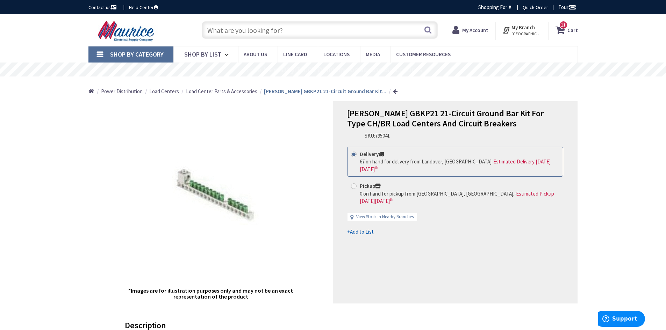
click at [564, 30] on icon at bounding box center [562, 30] width 12 height 13
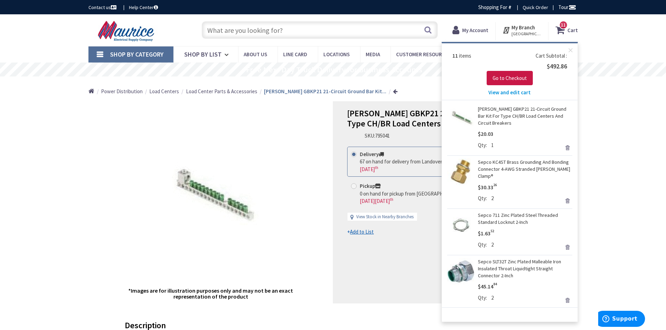
click at [508, 93] on span "View and edit cart" at bounding box center [509, 92] width 42 height 7
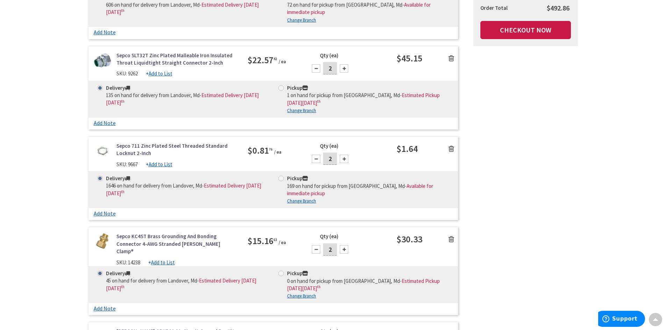
scroll to position [1119, 0]
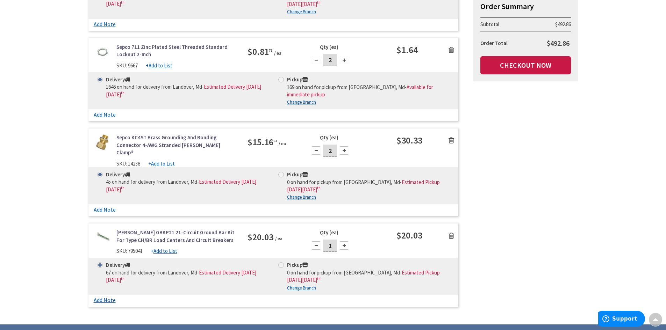
click at [344, 242] on div at bounding box center [344, 246] width 8 height 8
type input "2"
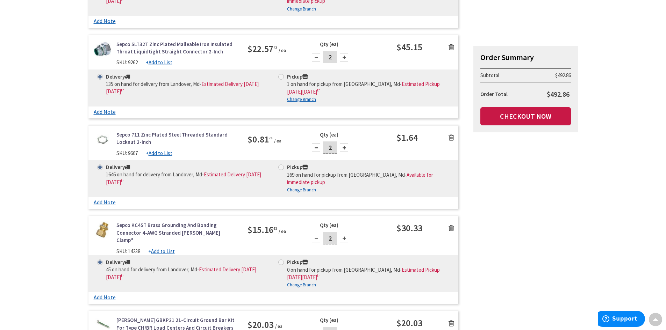
scroll to position [979, 0]
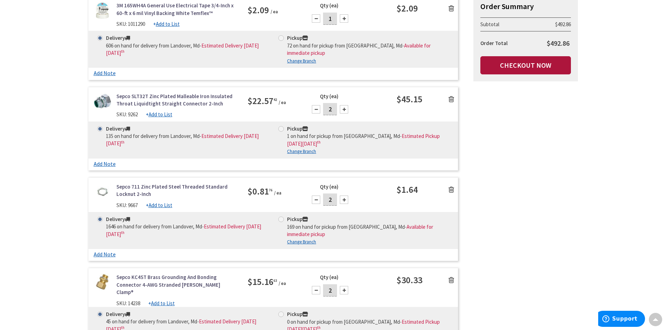
click at [515, 72] on link "Checkout Now" at bounding box center [525, 65] width 91 height 18
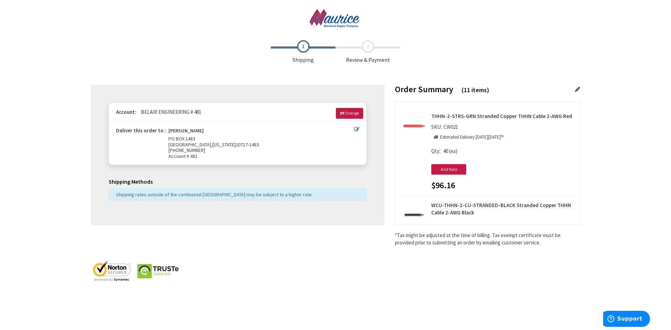
click at [354, 127] on div "Deliver this order to :" at bounding box center [237, 130] width 243 height 7
click at [355, 130] on icon at bounding box center [356, 129] width 5 height 5
type input "PO BOX 1483"
type input "MITCHELLVILLE"
type input "20717-1483"
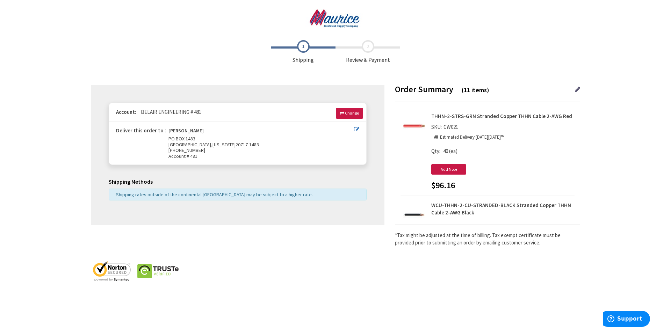
type input "301-218-2377"
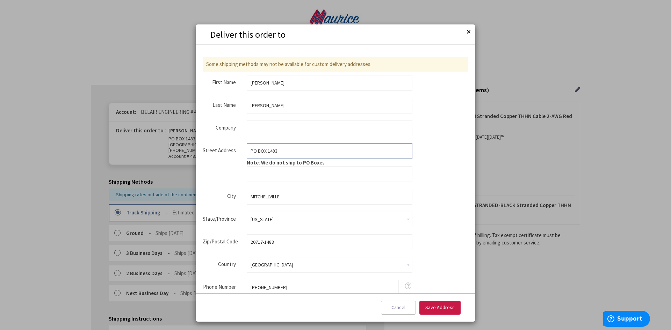
drag, startPoint x: 280, startPoint y: 153, endPoint x: 174, endPoint y: 150, distance: 105.6
click at [176, 152] on aside "Deliver this order to Close Some shipping methods may not be available for cust…" at bounding box center [335, 165] width 671 height 330
type input "15881 COMMERCE COURT"
type input "UPPER MARLBORO"
type input "20774"
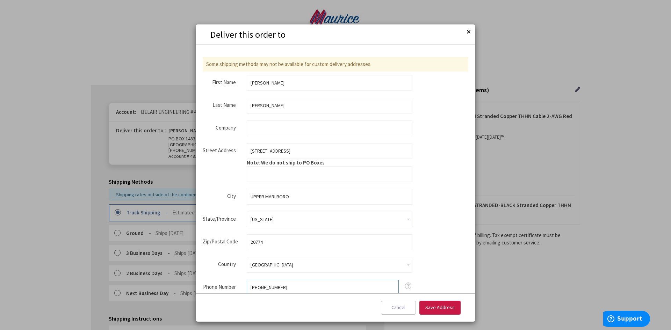
type input "3013436480"
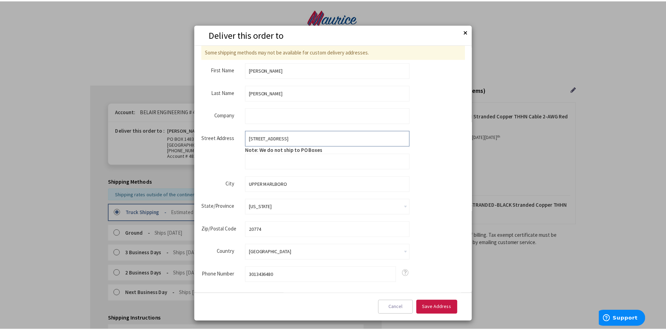
scroll to position [23, 0]
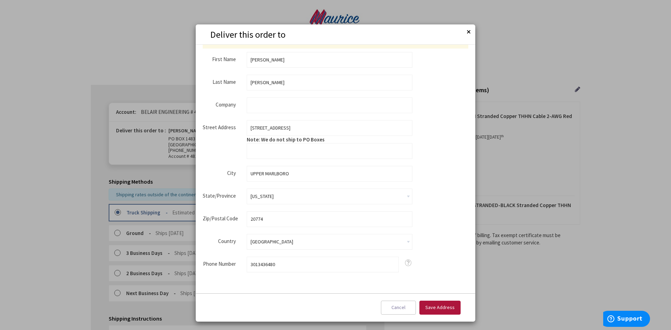
click at [434, 309] on span "Save Address" at bounding box center [440, 308] width 29 height 6
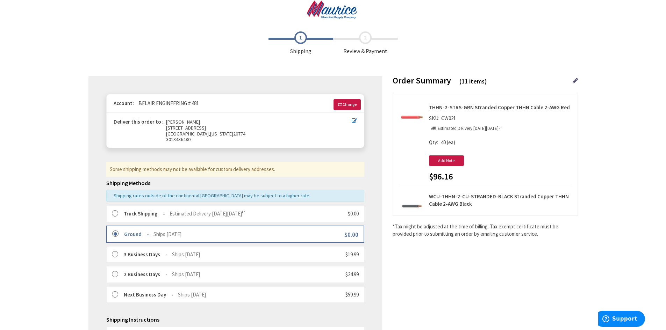
scroll to position [105, 0]
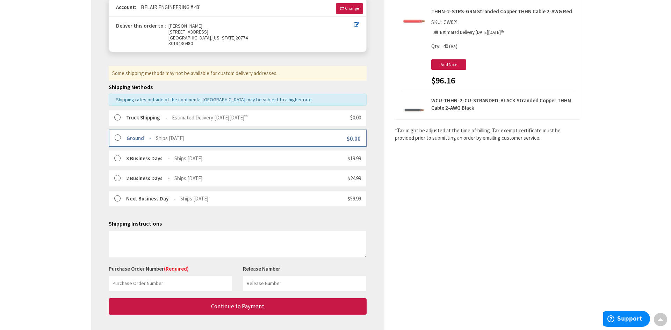
click at [172, 280] on body "Accessibility Screen-Reader Guide, Feedback, and Issue Reporting | New window P…" at bounding box center [335, 142] width 671 height 495
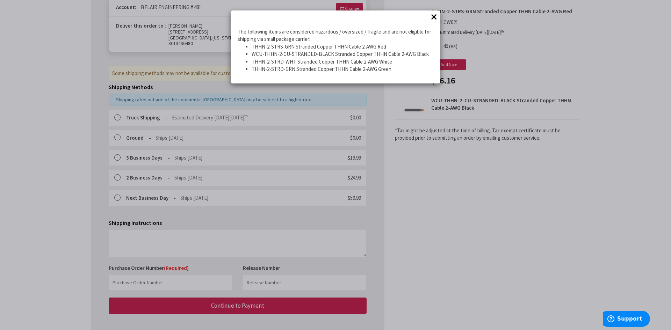
click at [432, 20] on button "×" at bounding box center [434, 17] width 10 height 10
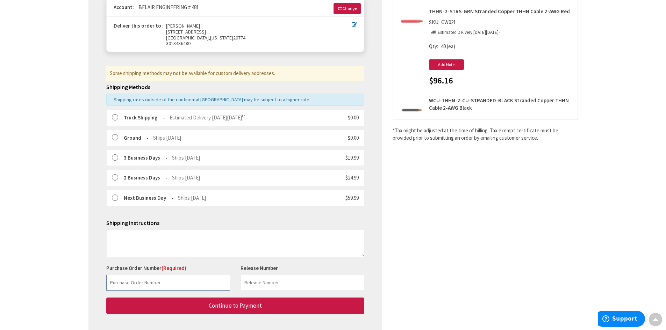
click at [170, 278] on input "text" at bounding box center [168, 283] width 124 height 16
type input "h"
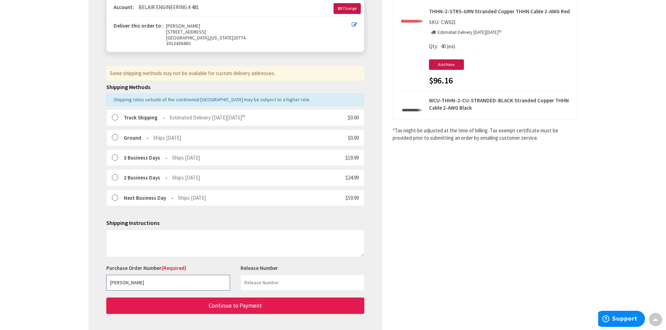
type input "HEALY"
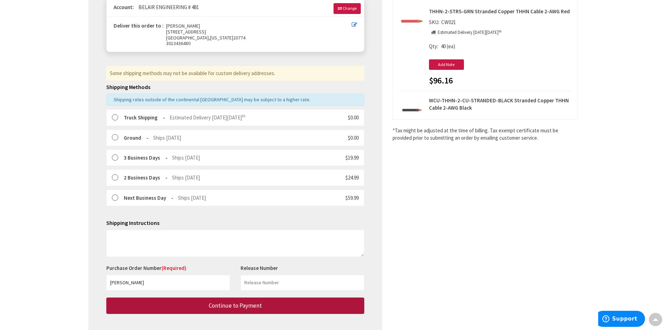
click at [184, 306] on button "Continue to Payment" at bounding box center [235, 306] width 258 height 16
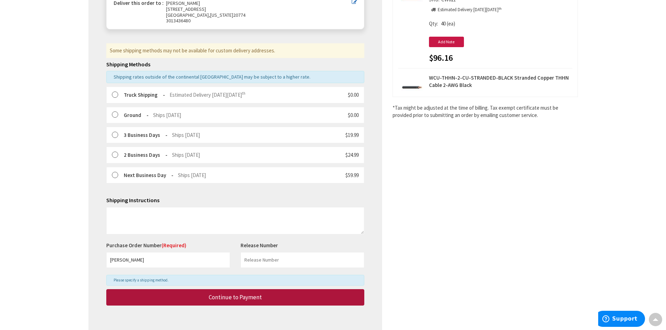
scroll to position [140, 0]
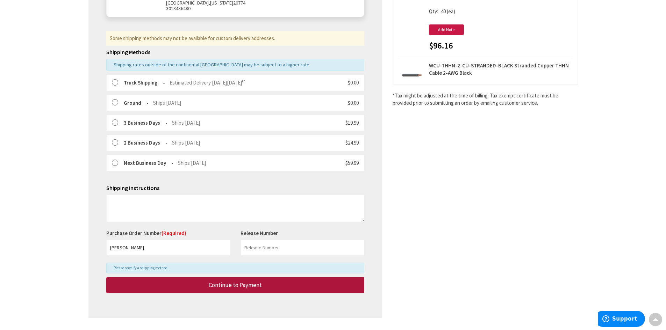
click at [216, 285] on span "Continue to Payment" at bounding box center [235, 285] width 53 height 8
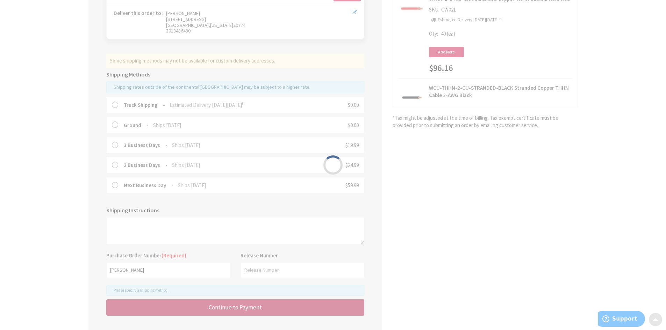
scroll to position [105, 0]
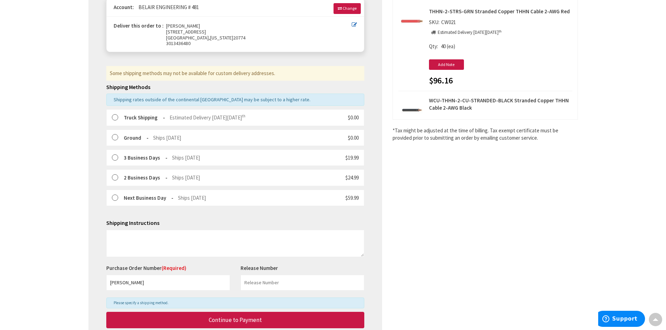
click at [158, 114] on strong "Truck Shipping" at bounding box center [144, 117] width 41 height 7
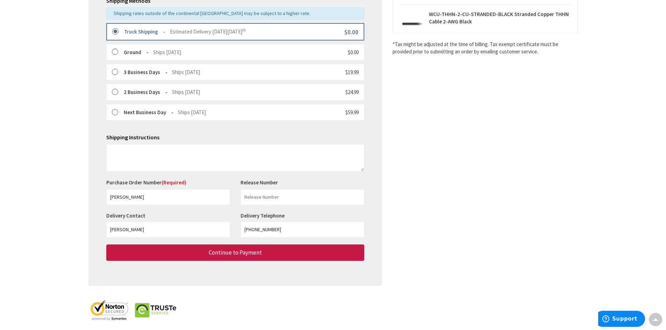
scroll to position [198, 0]
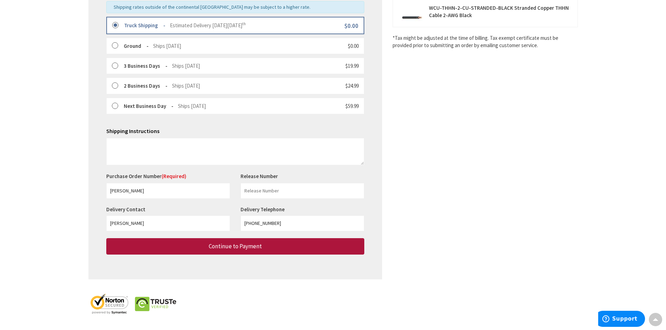
click at [224, 248] on span "Continue to Payment" at bounding box center [235, 247] width 53 height 8
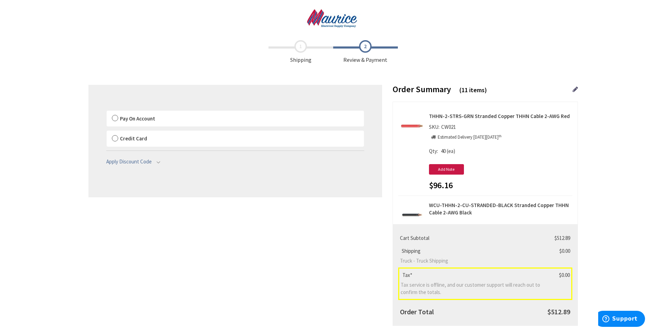
click at [110, 117] on label "Pay On Account" at bounding box center [235, 119] width 257 height 16
click at [107, 112] on input "Pay On Account" at bounding box center [107, 112] width 0 height 0
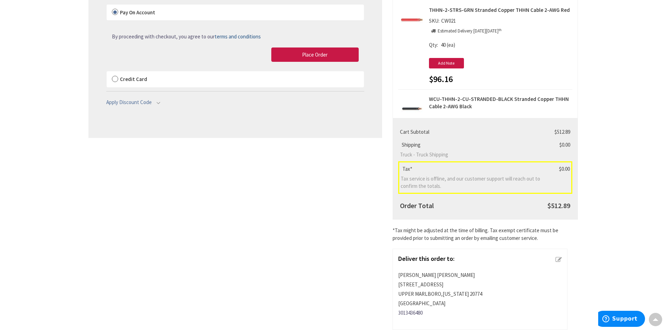
scroll to position [10, 0]
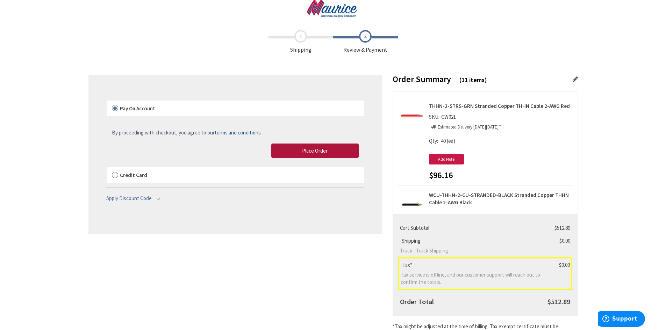
click at [327, 154] on button "Place Order" at bounding box center [314, 151] width 87 height 15
